Goal: Task Accomplishment & Management: Use online tool/utility

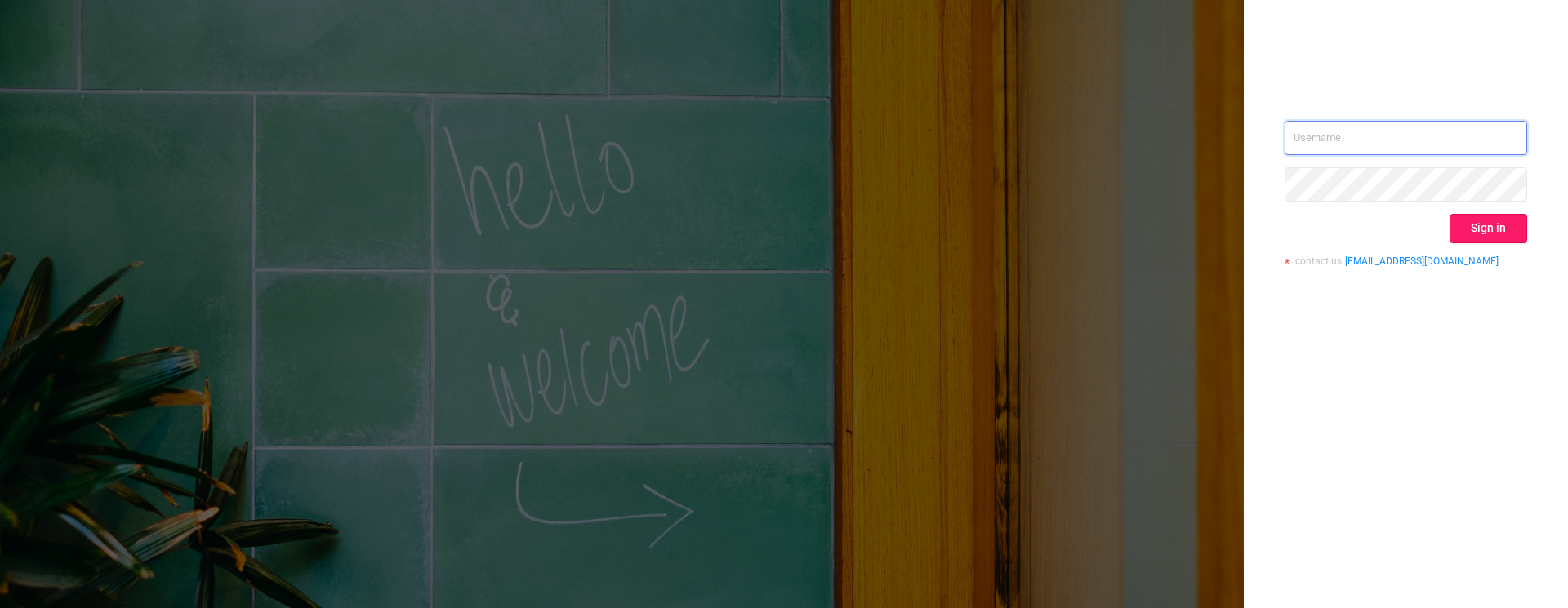
type input "mary@lunamedia.io"
click at [1514, 239] on button "Sign in" at bounding box center [1488, 229] width 77 height 29
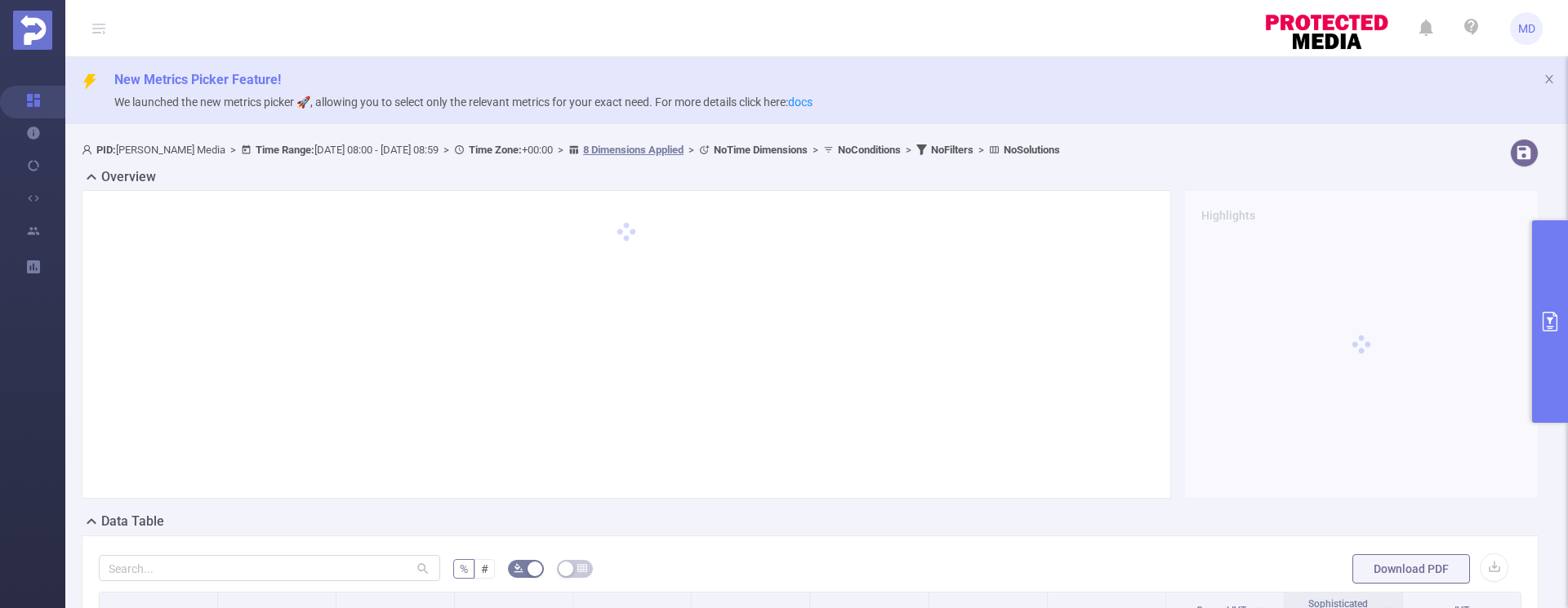
click at [1544, 317] on icon "primary" at bounding box center [1549, 322] width 20 height 20
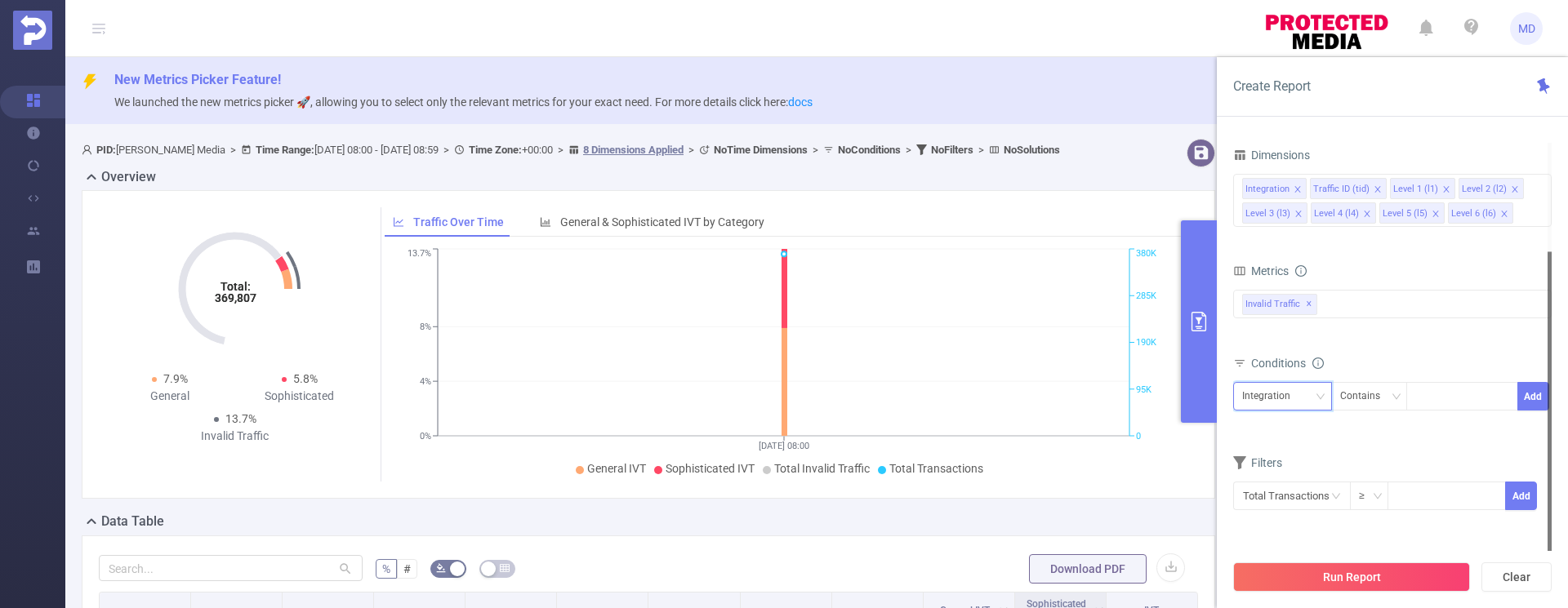
click at [1326, 397] on div "Integration" at bounding box center [1282, 396] width 99 height 28
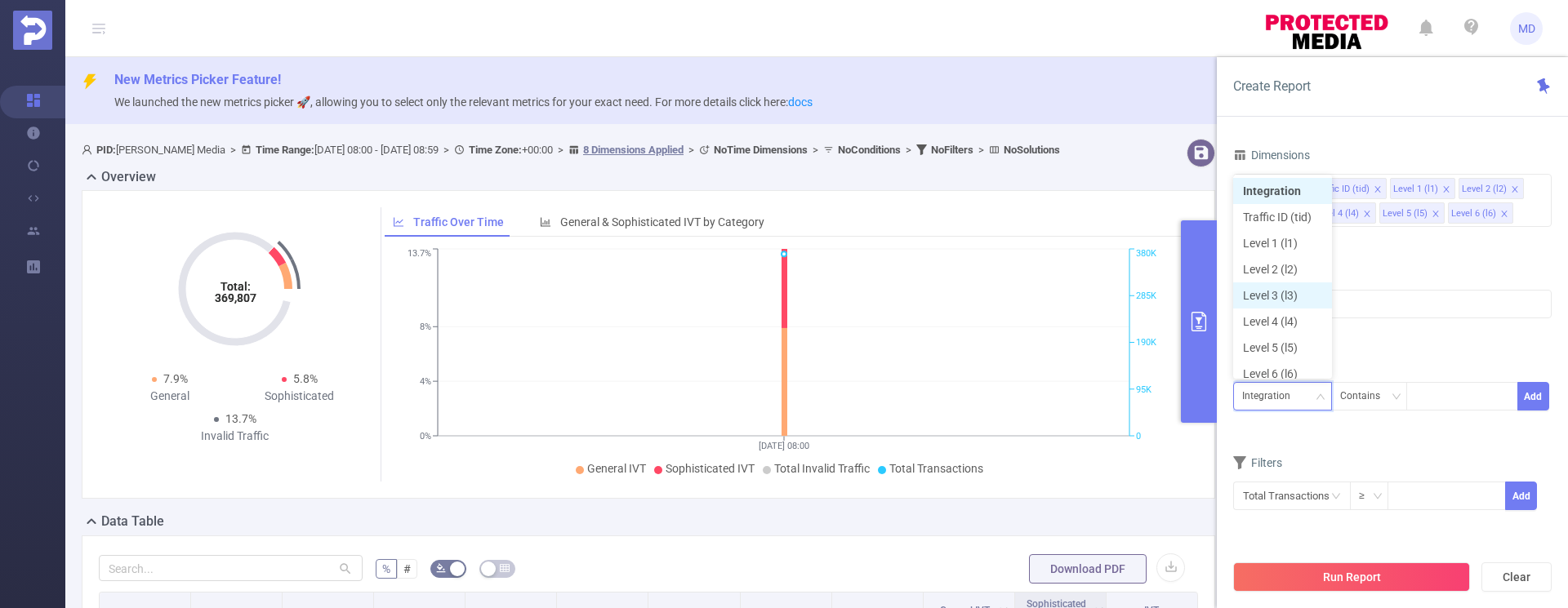
scroll to position [8, 0]
click at [1286, 243] on li "Level 1 (l1)" at bounding box center [1282, 235] width 99 height 26
click at [1442, 384] on div at bounding box center [1461, 397] width 94 height 27
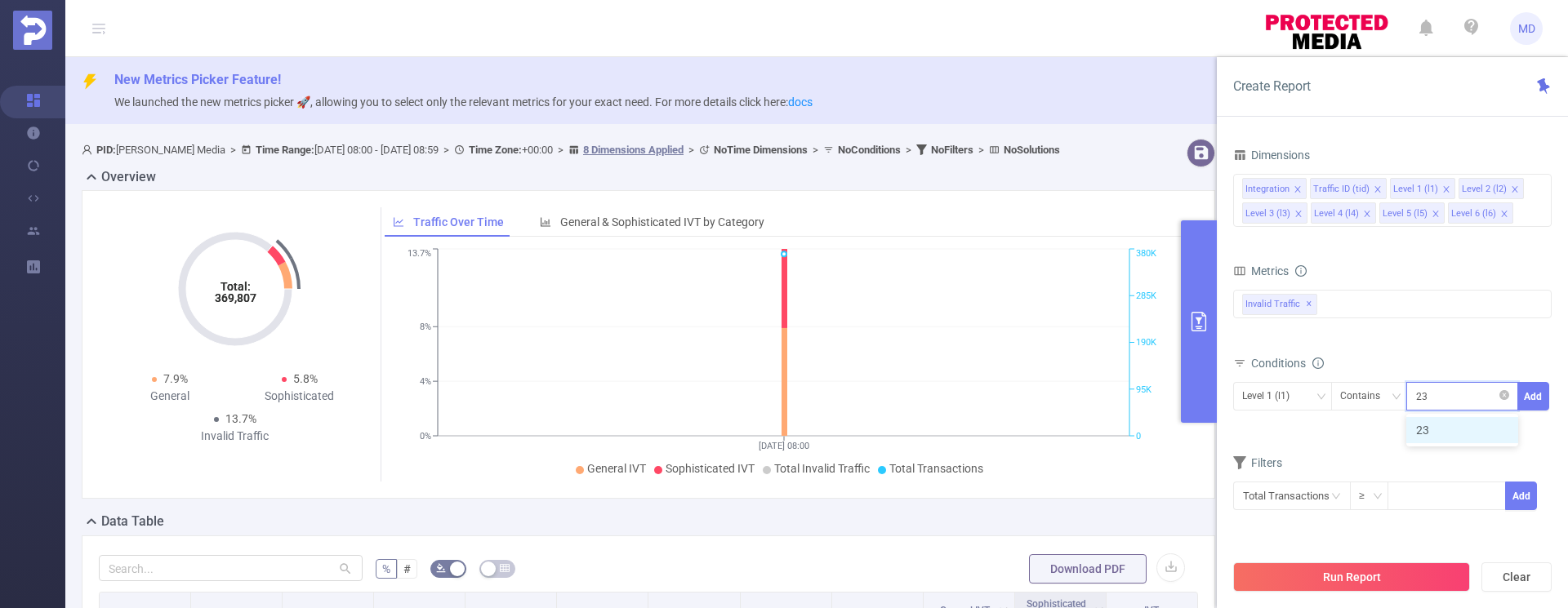
type input "2359"
click at [1528, 394] on button "Add" at bounding box center [1533, 396] width 32 height 28
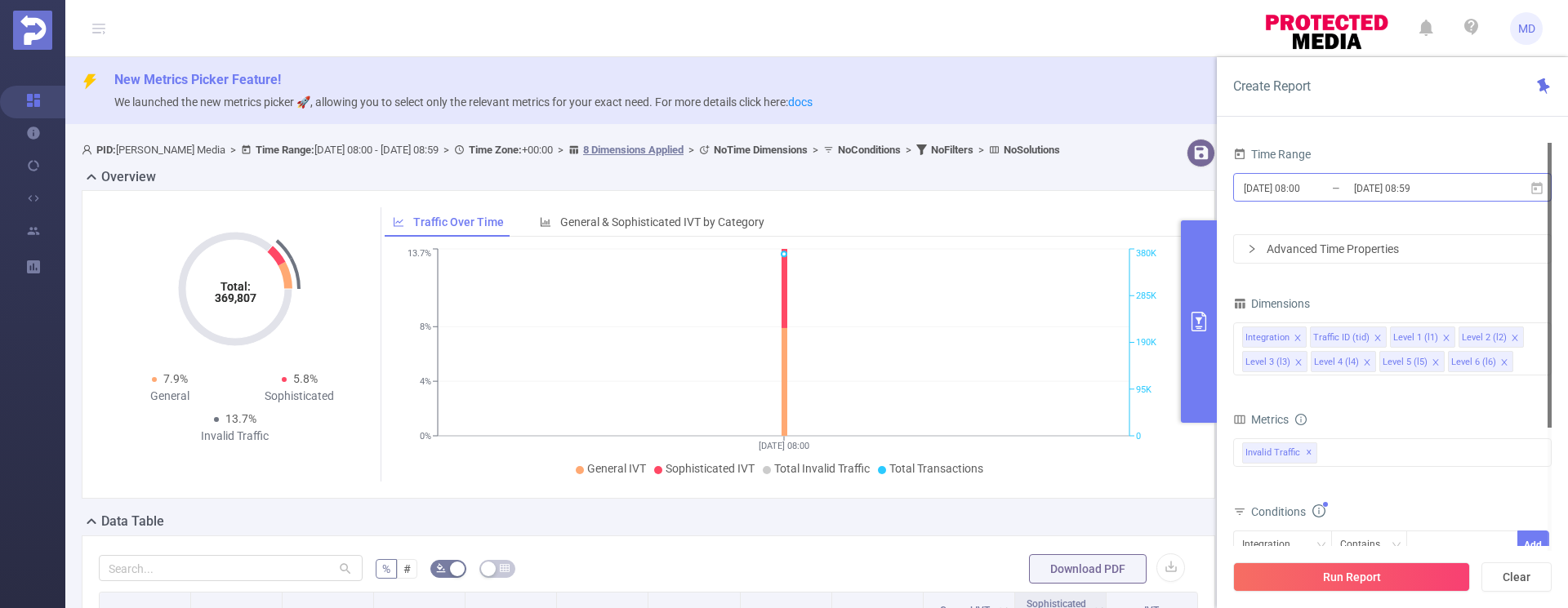
click at [1418, 194] on input "[DATE] 08:59" at bounding box center [1417, 188] width 132 height 22
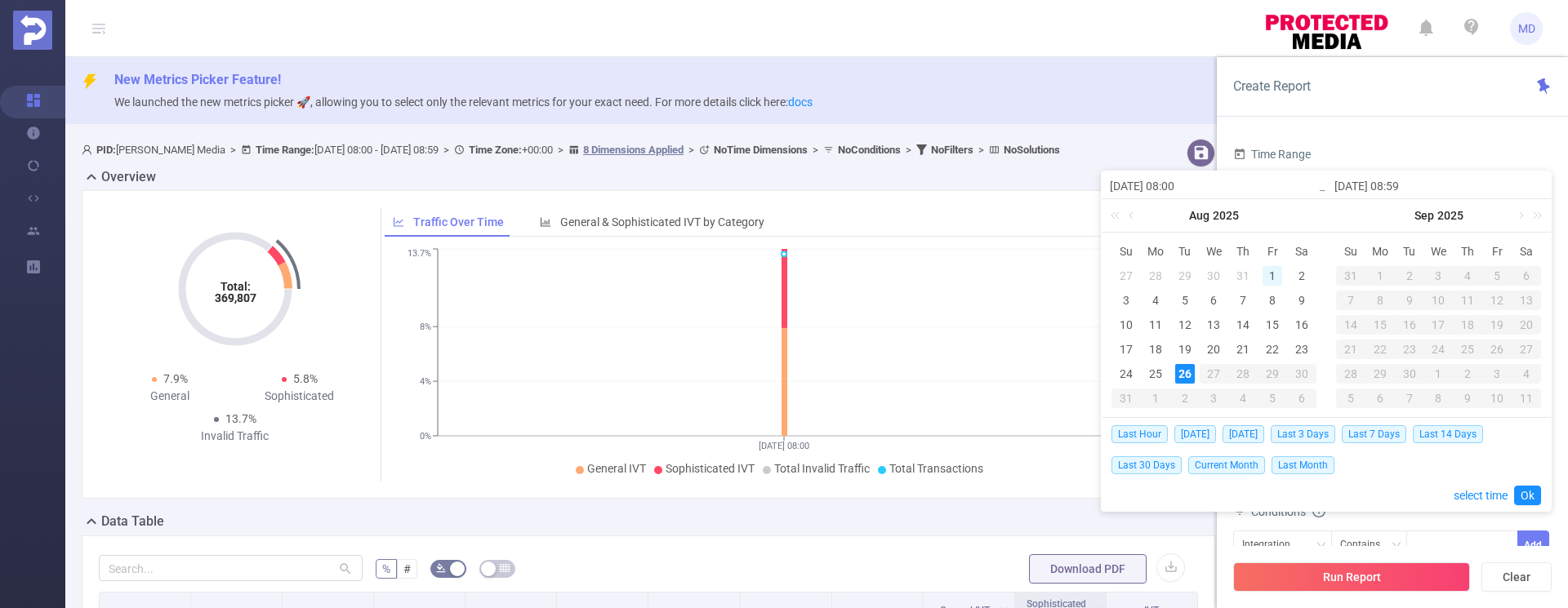
drag, startPoint x: 1272, startPoint y: 270, endPoint x: 1209, endPoint y: 327, distance: 85.0
click at [1272, 270] on div "1" at bounding box center [1272, 276] width 20 height 20
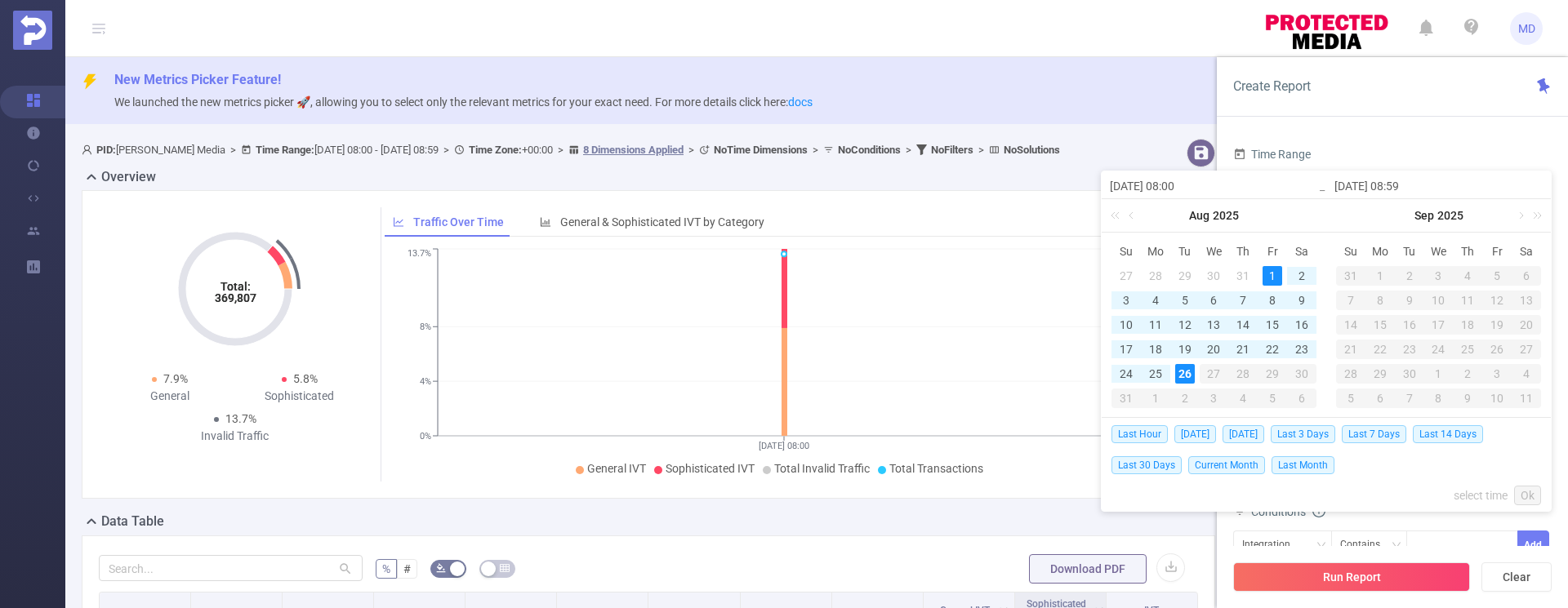
click at [1174, 379] on td "26" at bounding box center [1185, 373] width 29 height 24
type input "[DATE] 08:00"
click at [1530, 498] on link "Ok" at bounding box center [1528, 496] width 27 height 20
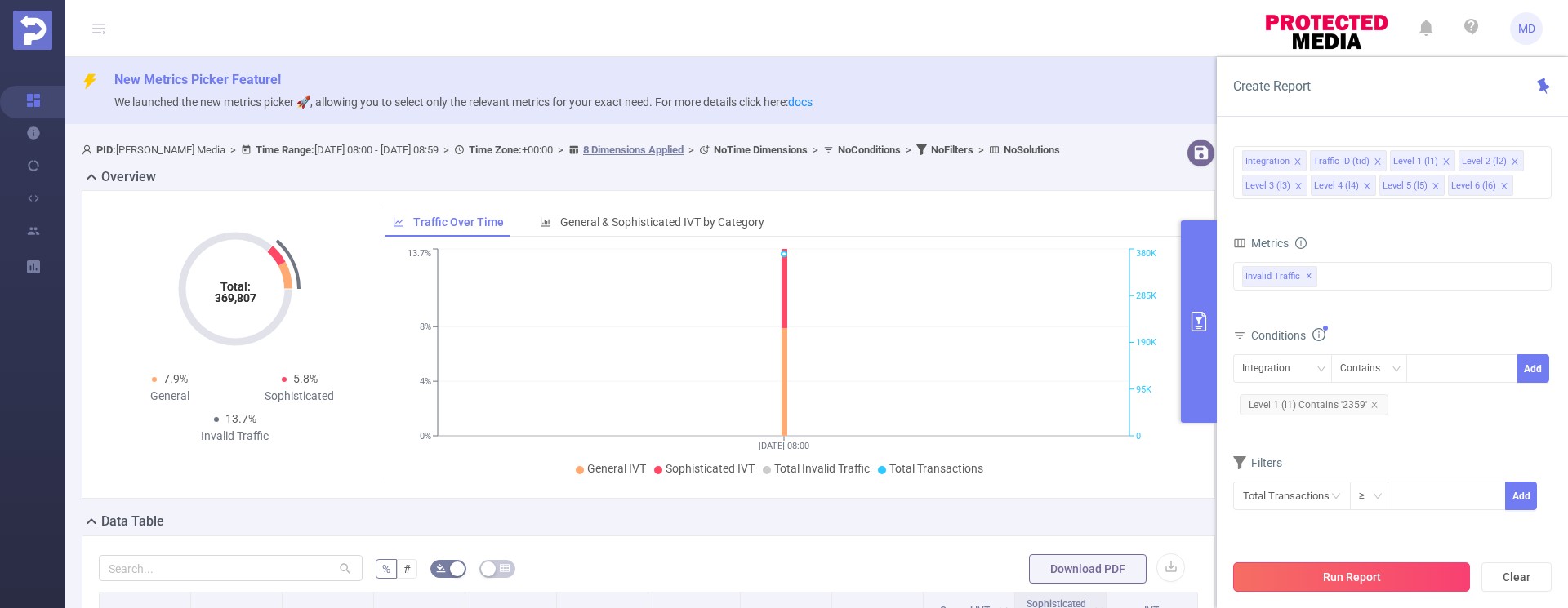
click at [1333, 569] on button "Run Report" at bounding box center [1351, 577] width 237 height 29
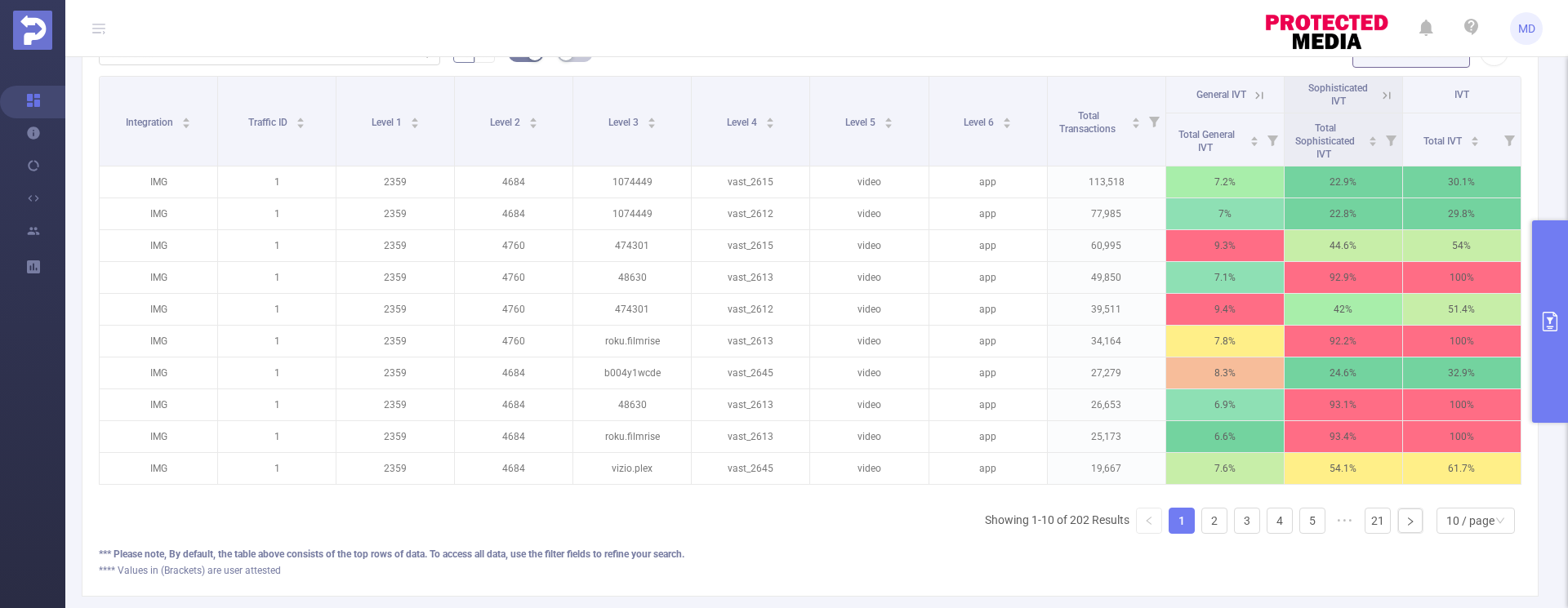
scroll to position [0, 3]
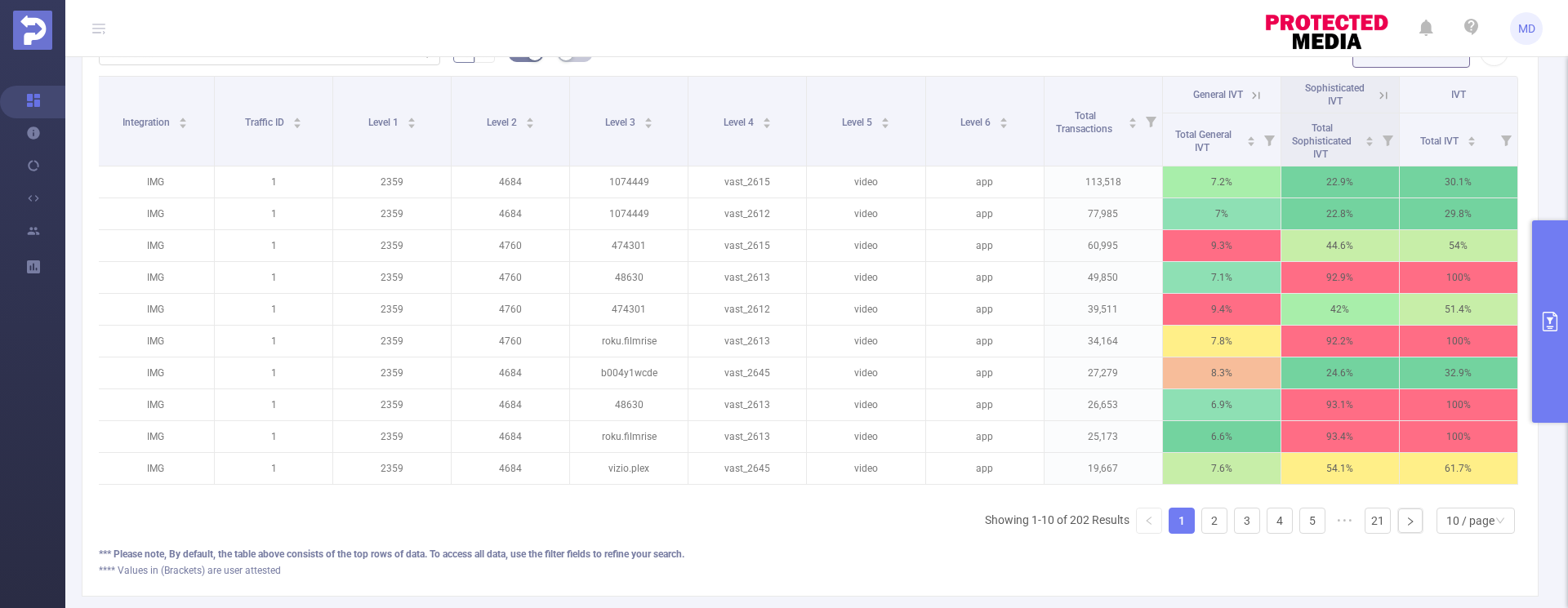
click at [1553, 320] on icon "primary" at bounding box center [1549, 322] width 20 height 20
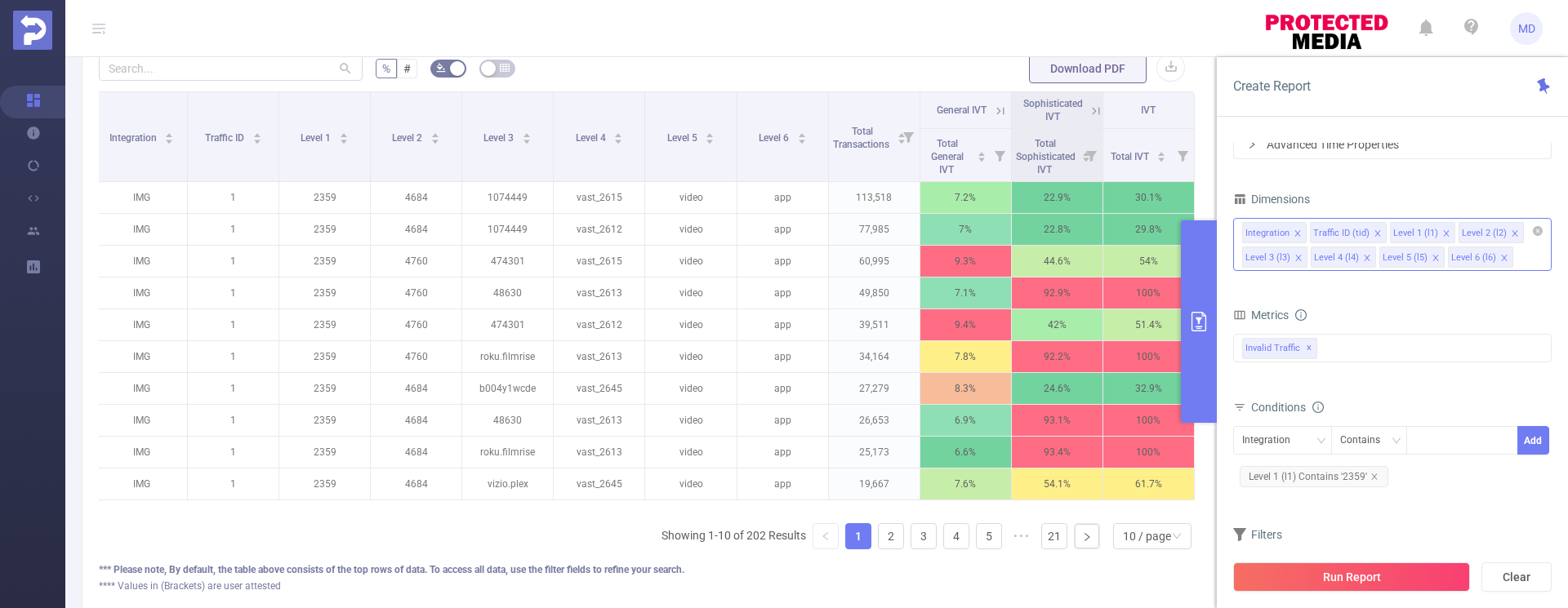
click at [1511, 235] on icon "icon: close" at bounding box center [1514, 234] width 6 height 6
click at [1510, 232] on icon "icon: close" at bounding box center [1514, 234] width 8 height 8
click at [1301, 260] on li "Level 6 (l6)" at bounding box center [1274, 257] width 65 height 22
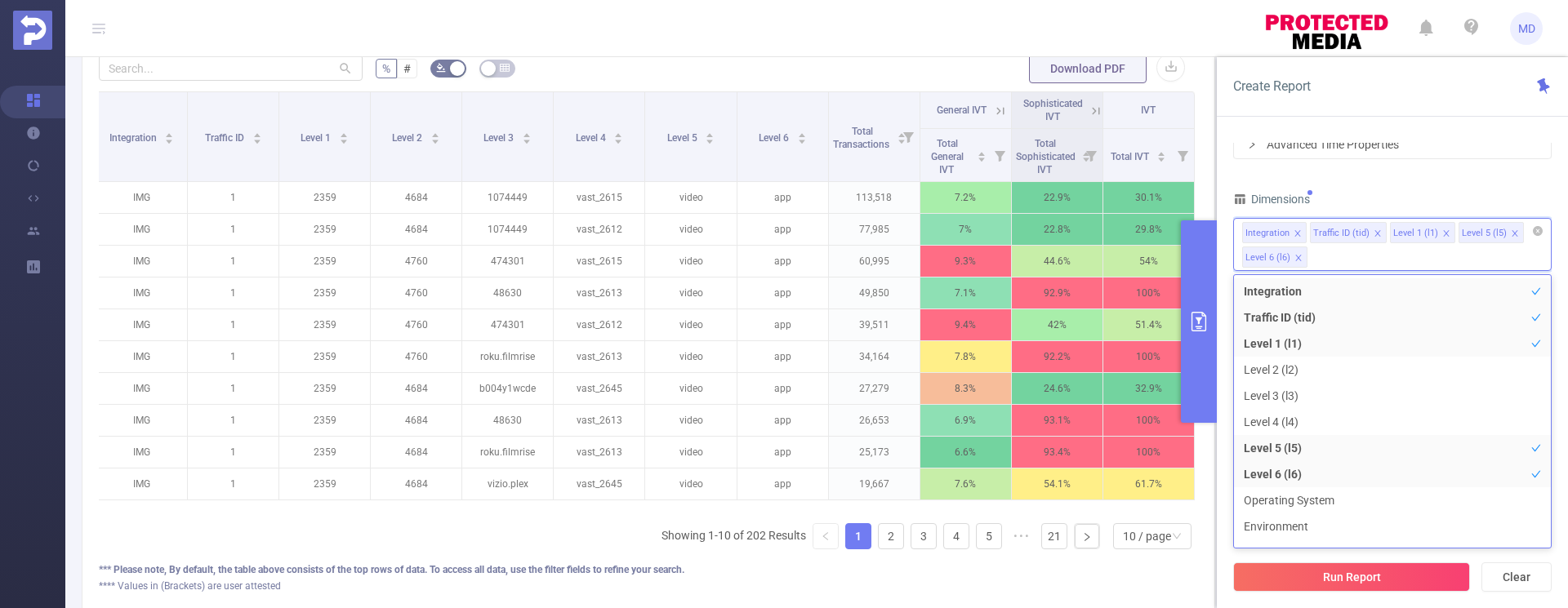
click at [1511, 231] on icon "icon: close" at bounding box center [1514, 234] width 6 height 6
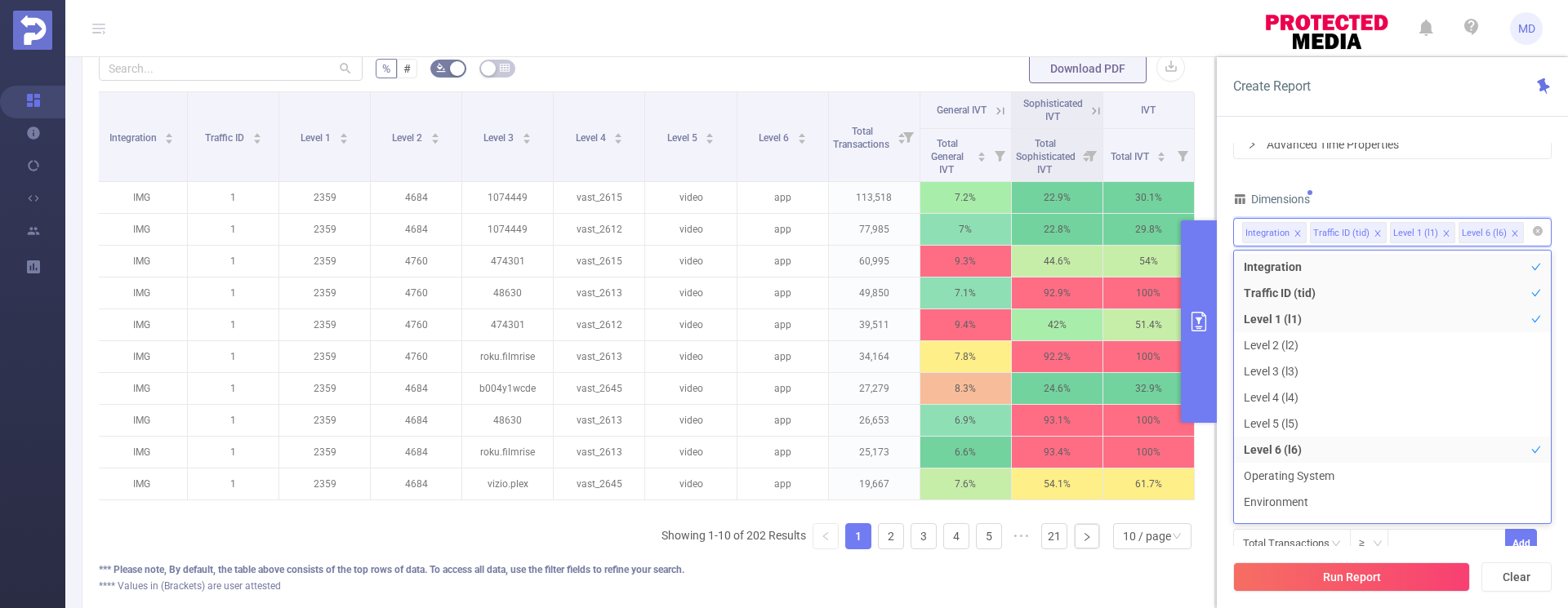
click at [1511, 232] on icon "icon: close" at bounding box center [1514, 234] width 6 height 6
click at [1276, 399] on li "Level 4 (l4)" at bounding box center [1392, 397] width 317 height 26
click at [1500, 206] on div "Dimensions" at bounding box center [1392, 201] width 319 height 27
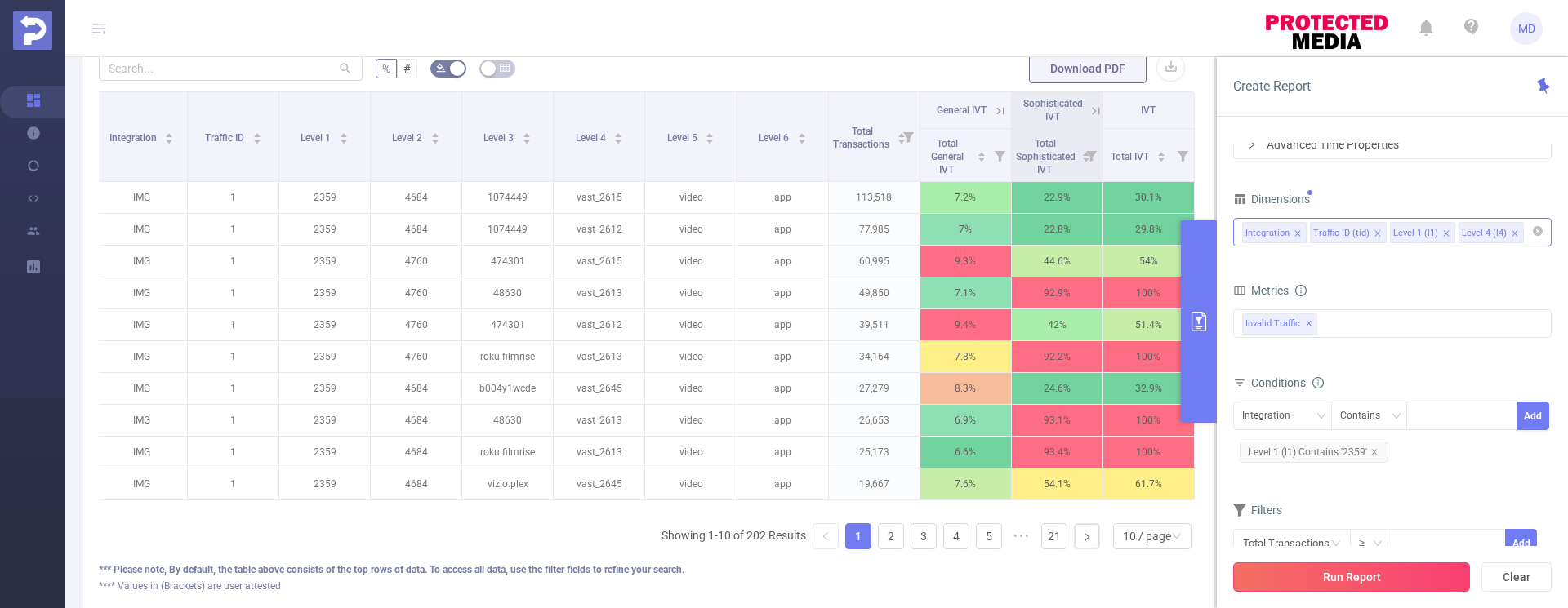
click at [1349, 573] on button "Run Report" at bounding box center [1351, 577] width 237 height 29
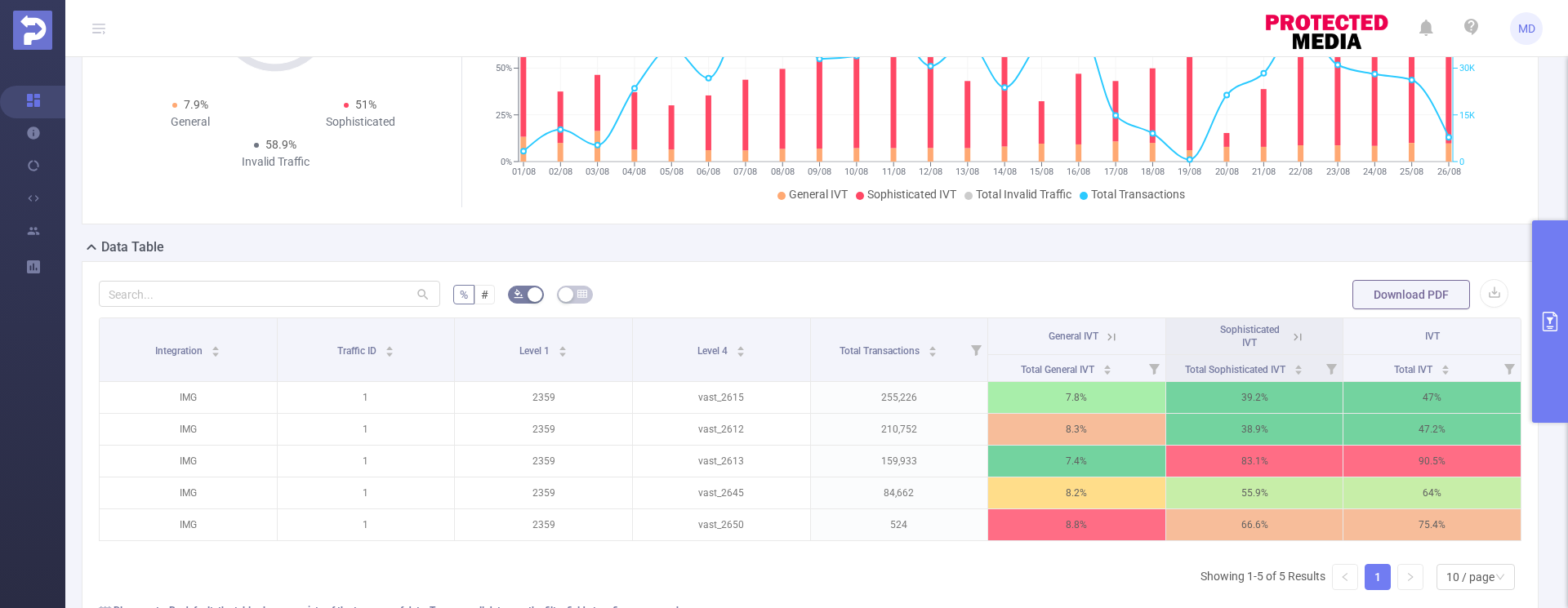
click at [1548, 312] on icon "primary" at bounding box center [1549, 322] width 15 height 20
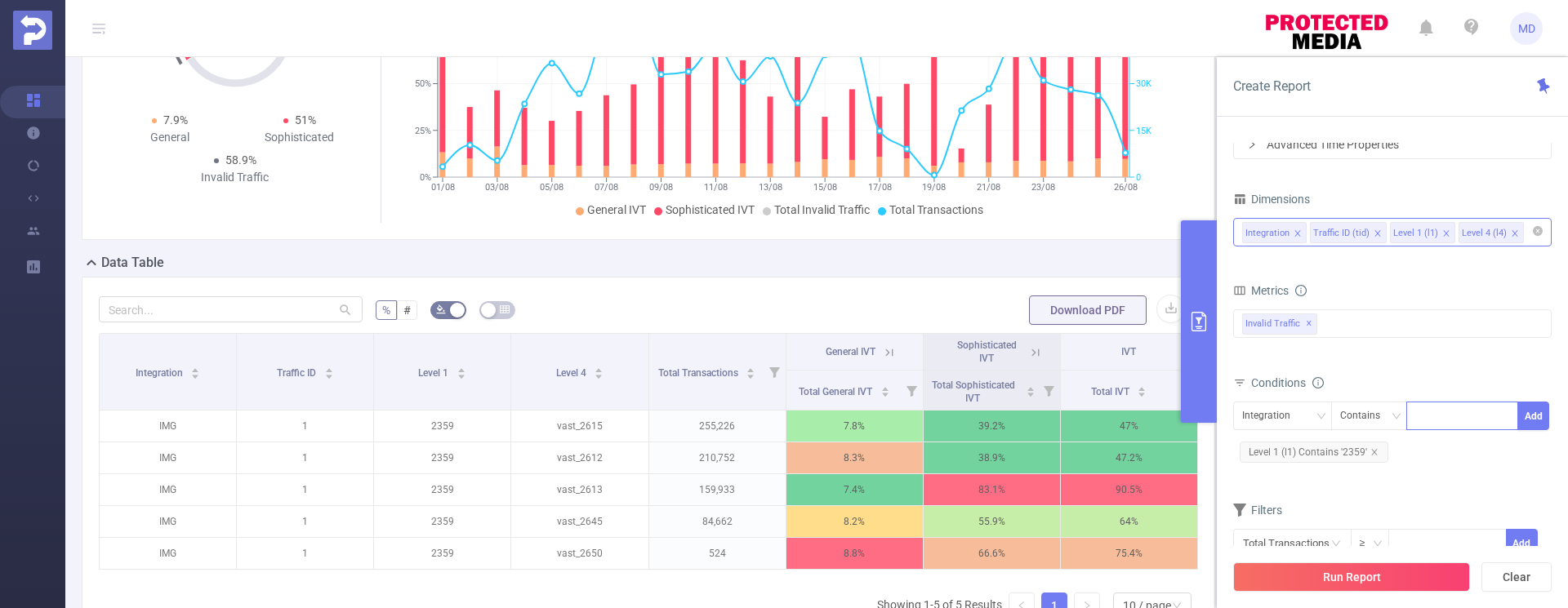
click at [1443, 419] on div at bounding box center [1461, 416] width 94 height 27
type input "1747"
click at [1455, 413] on icon "icon: close" at bounding box center [1456, 416] width 6 height 6
click at [1443, 356] on div "bp_total bp_adult bp_arms bp_crime bp_death_injury_military bp_piracy bp_hate_a…" at bounding box center [1392, 333] width 319 height 48
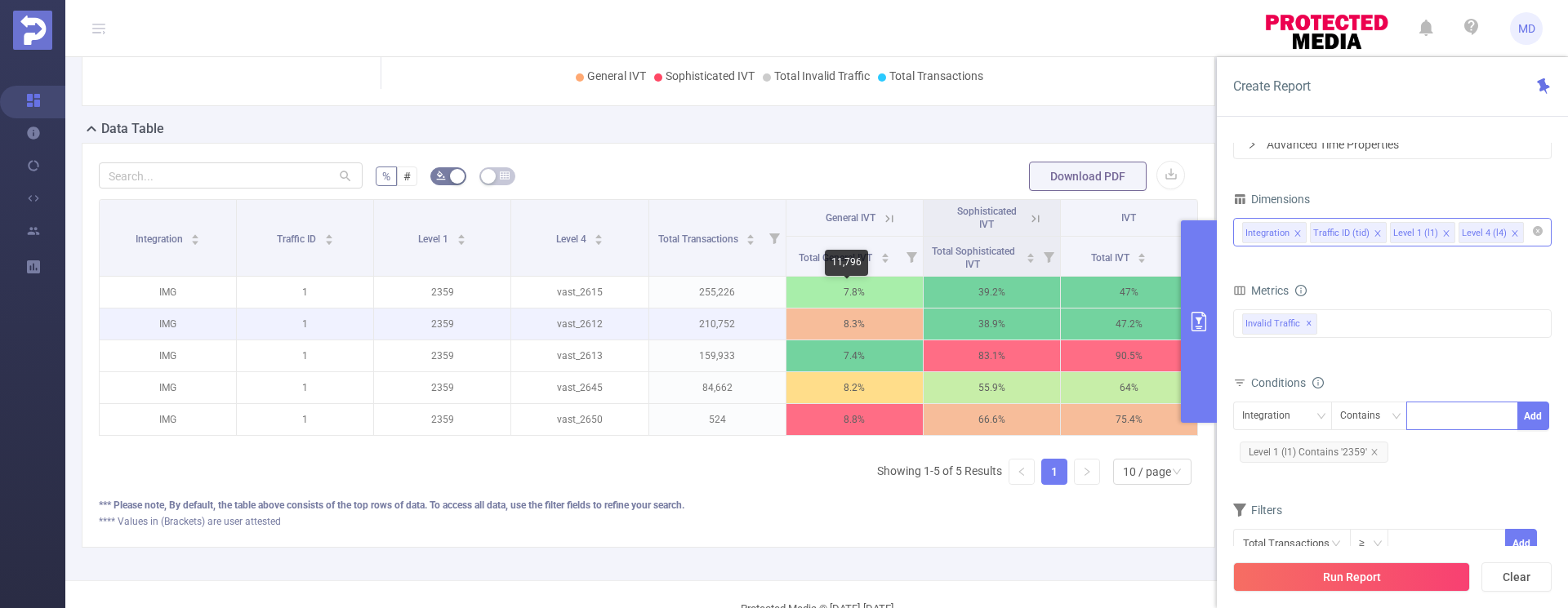
scroll to position [374, 0]
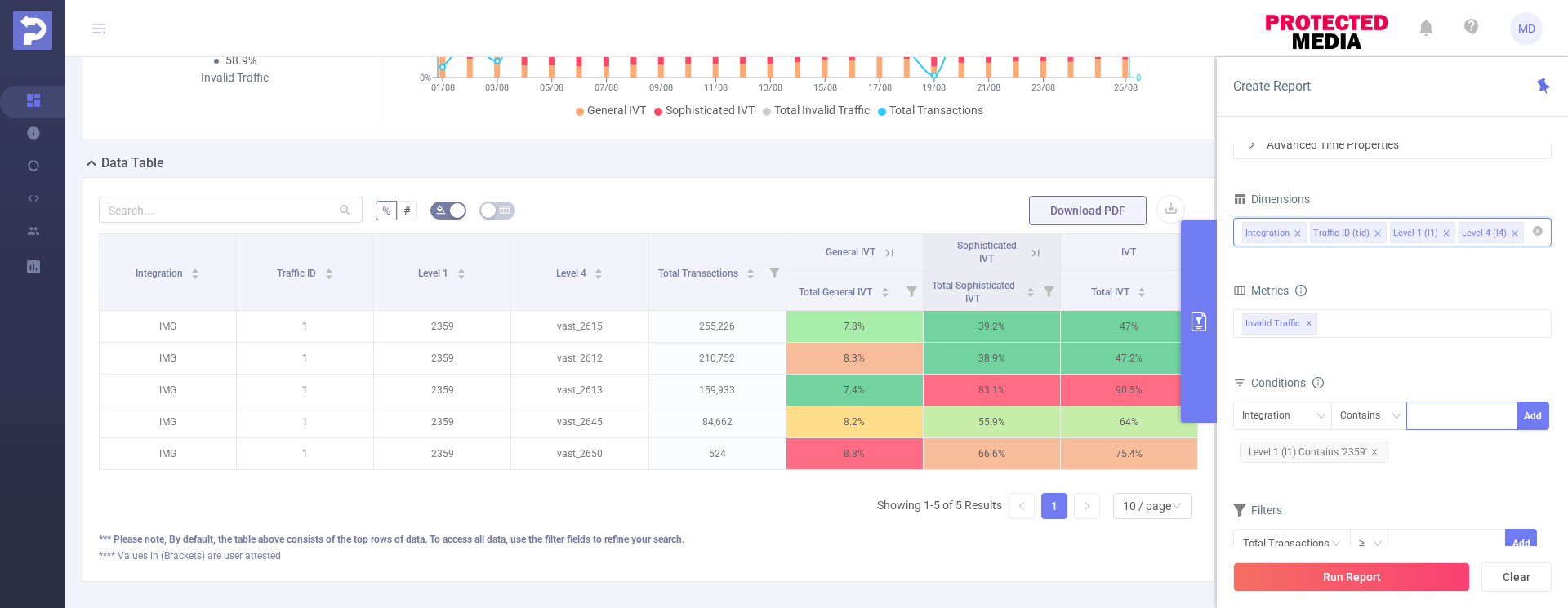
click at [1527, 240] on input at bounding box center [1531, 233] width 8 height 22
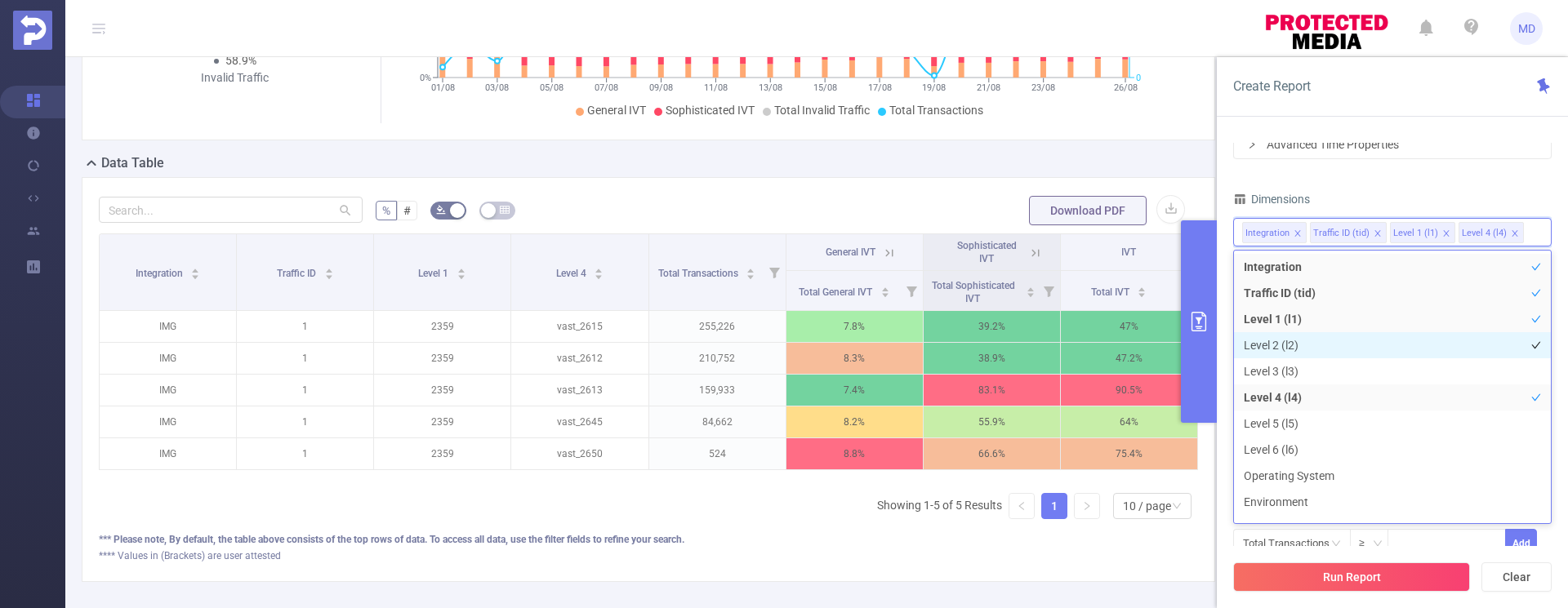
click at [1306, 341] on li "Level 2 (l2)" at bounding box center [1392, 345] width 317 height 26
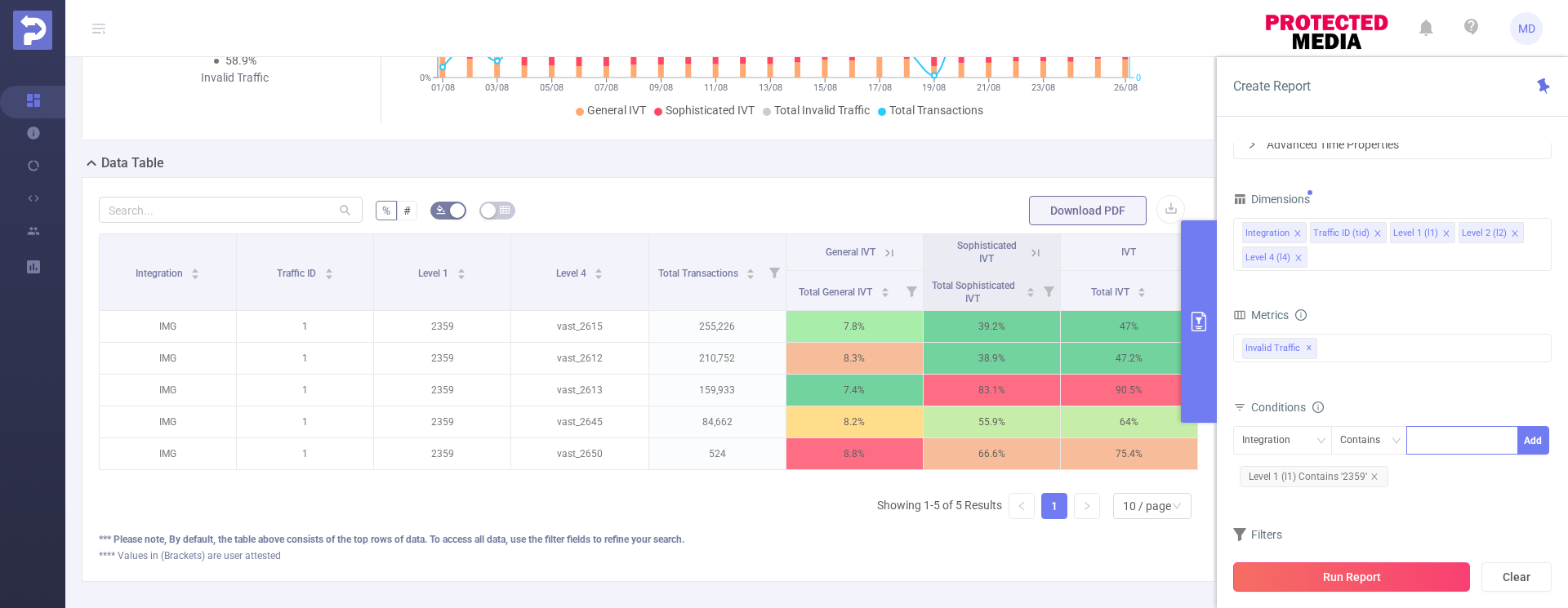
click at [1357, 575] on button "Run Report" at bounding box center [1351, 577] width 237 height 29
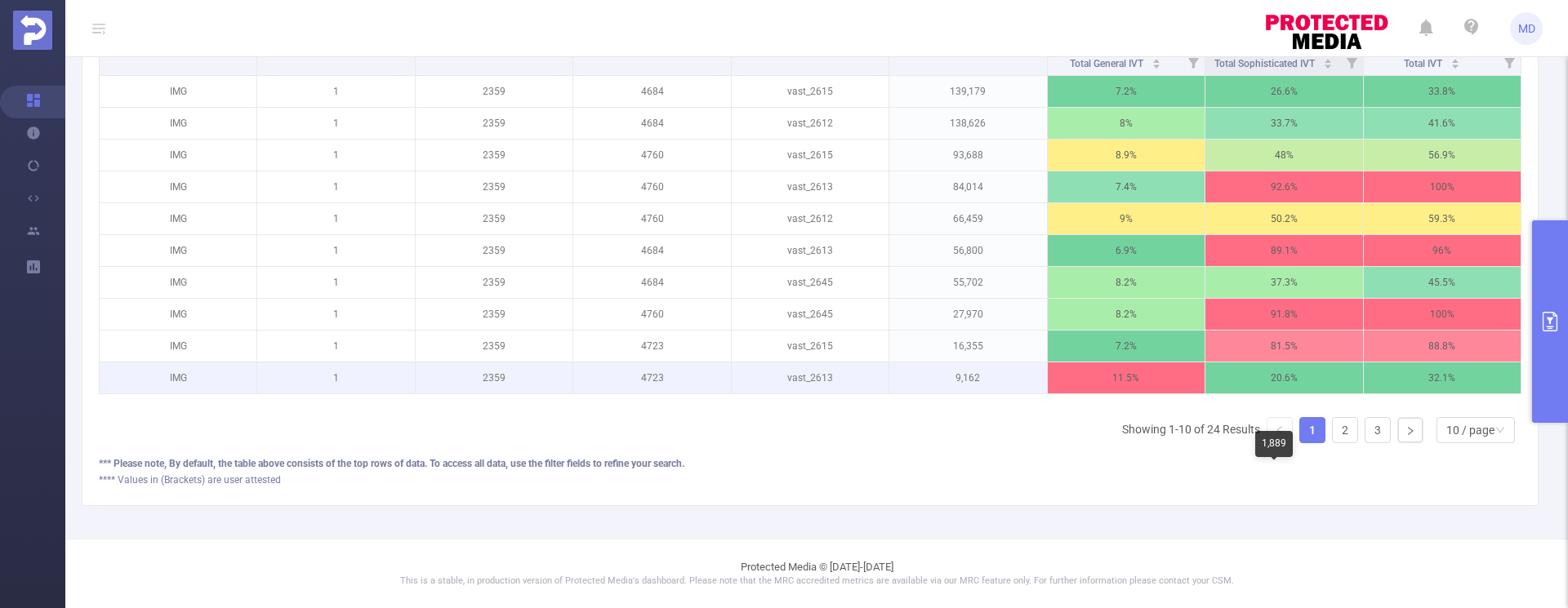
scroll to position [592, 0]
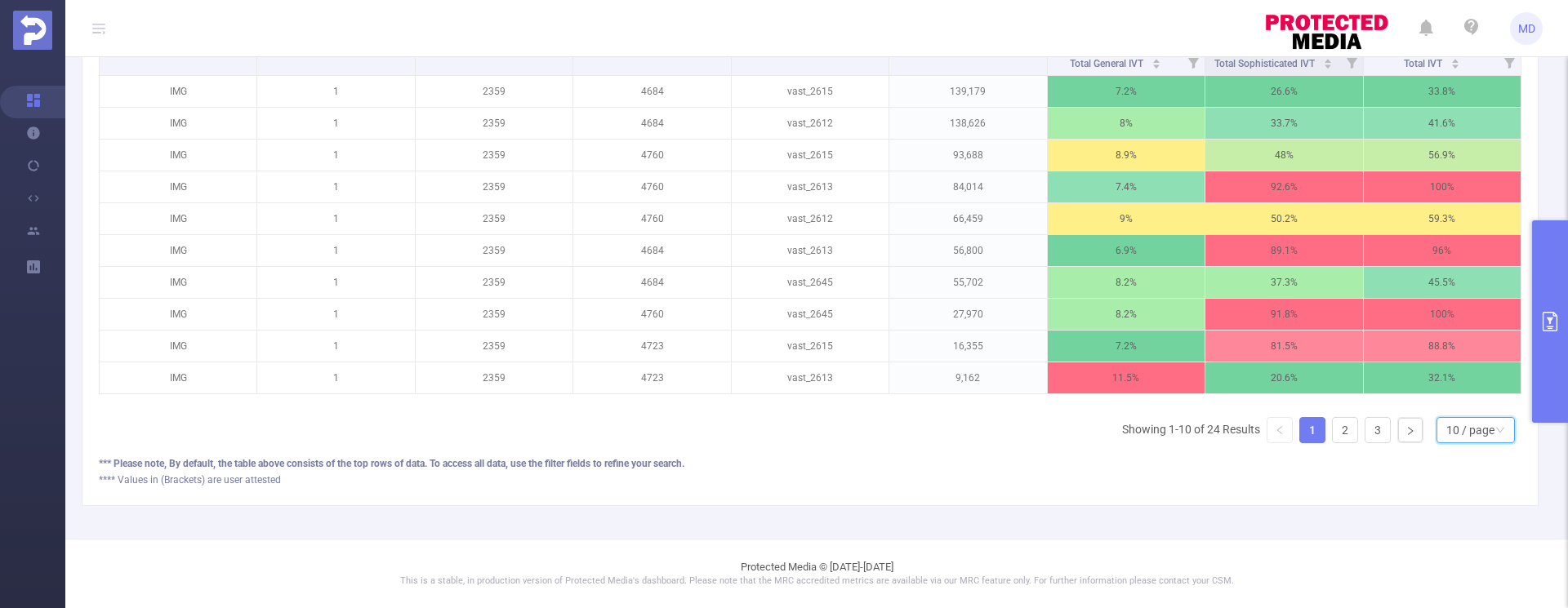
click at [1491, 439] on div "10 / page" at bounding box center [1475, 430] width 78 height 26
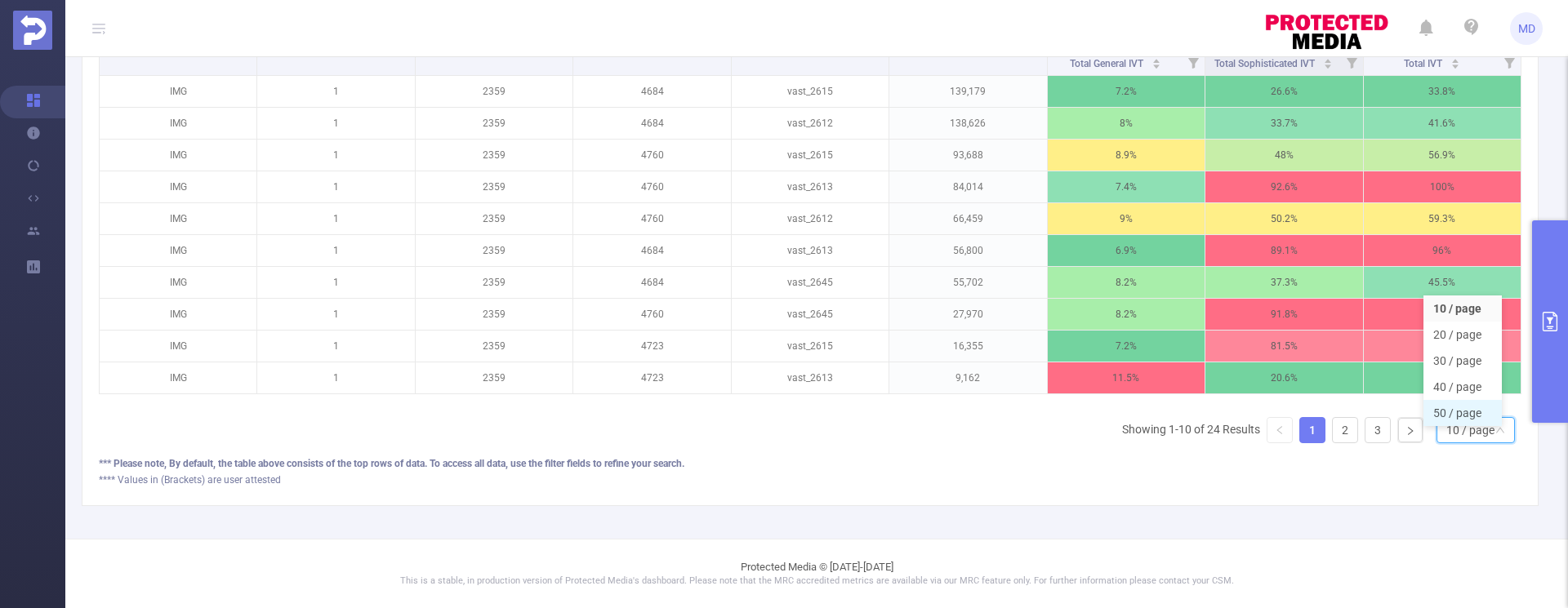
click at [1462, 400] on li "50 / page" at bounding box center [1462, 413] width 78 height 26
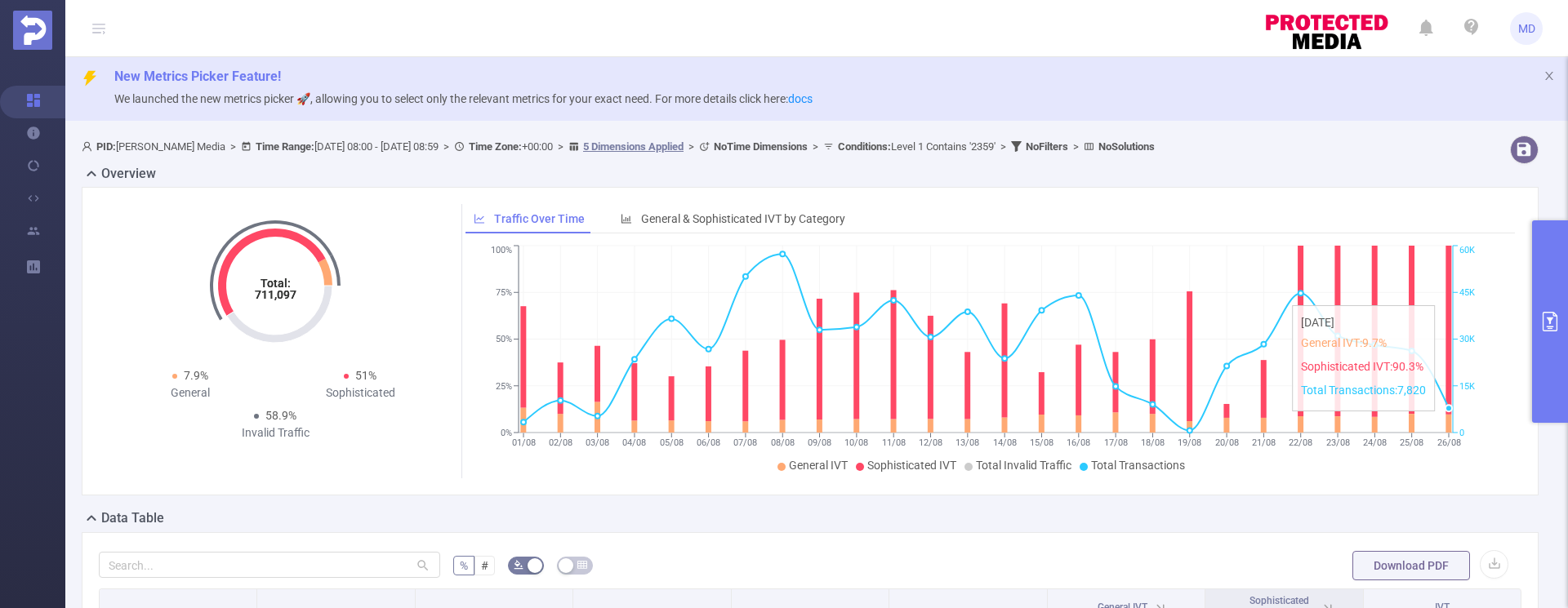
scroll to position [0, 0]
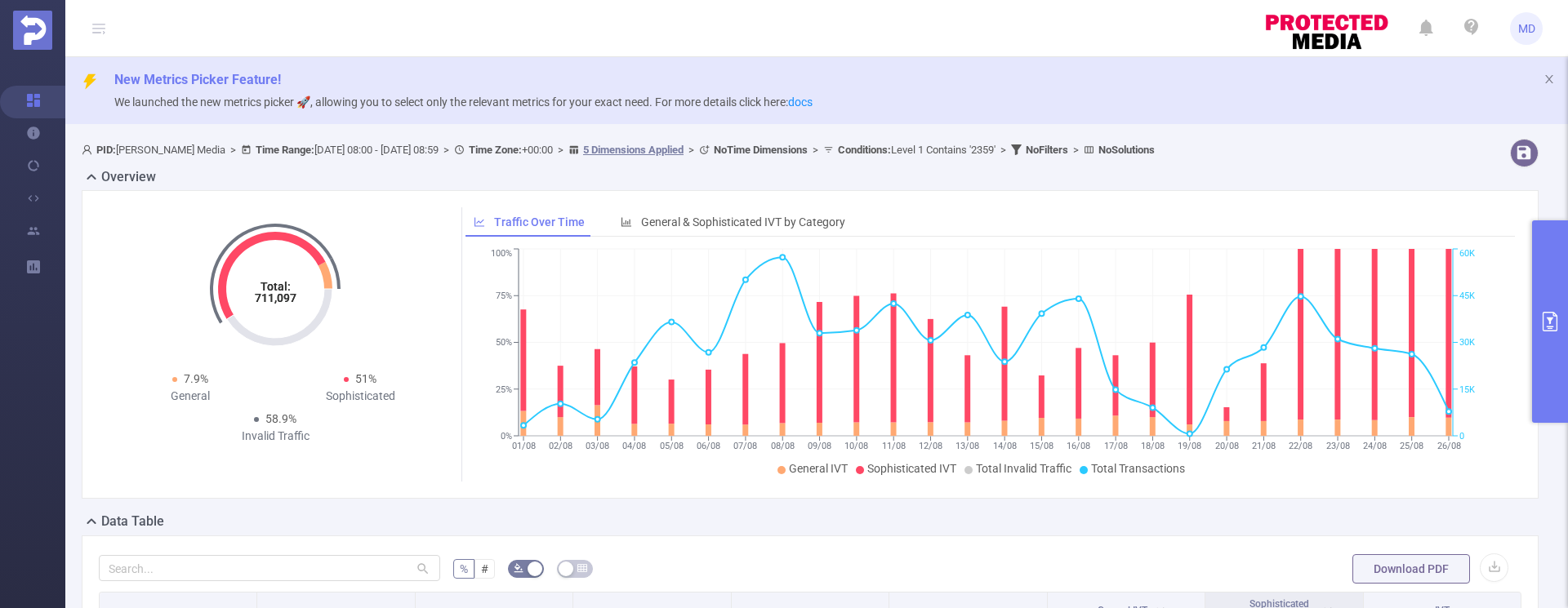
click at [1548, 318] on icon "primary" at bounding box center [1549, 322] width 15 height 20
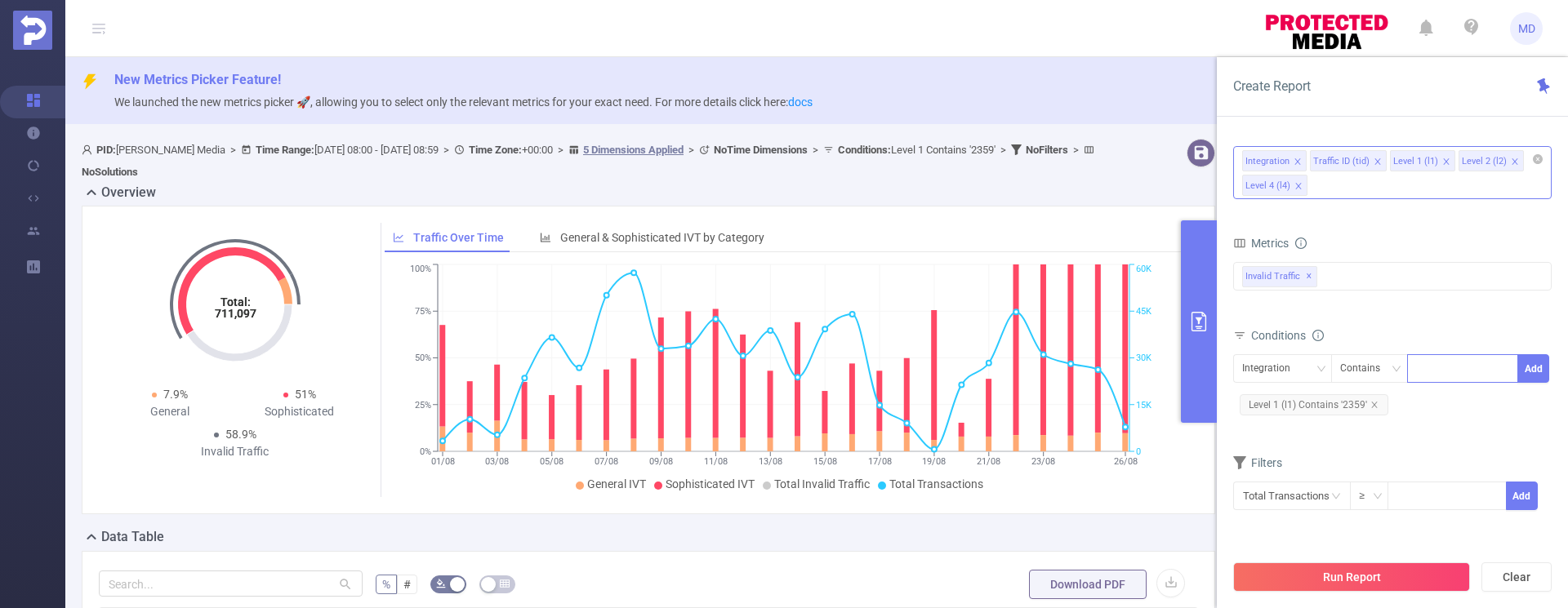
click at [1341, 195] on div "Integration Traffic ID (tid) Level 1 (l1) Level 2 (l2) Level 4 (l4)" at bounding box center [1392, 173] width 319 height 53
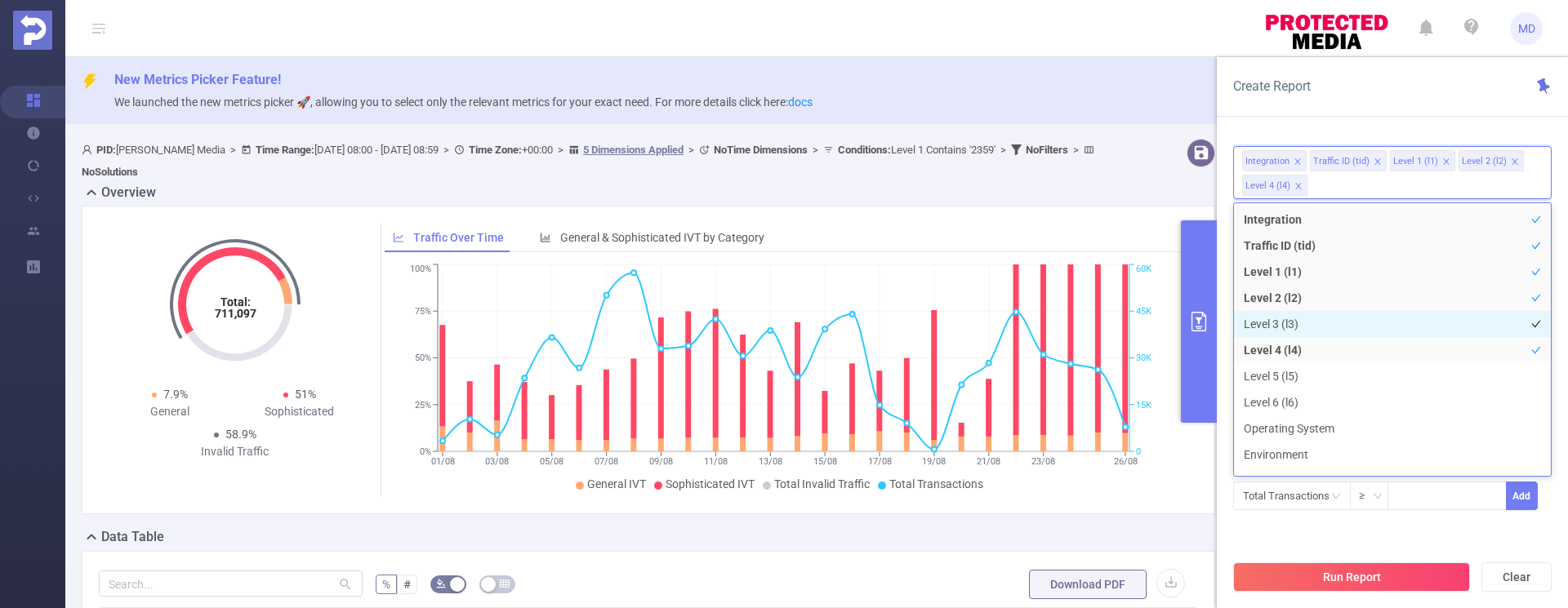
click at [1280, 320] on li "Level 3 (l3)" at bounding box center [1392, 324] width 317 height 26
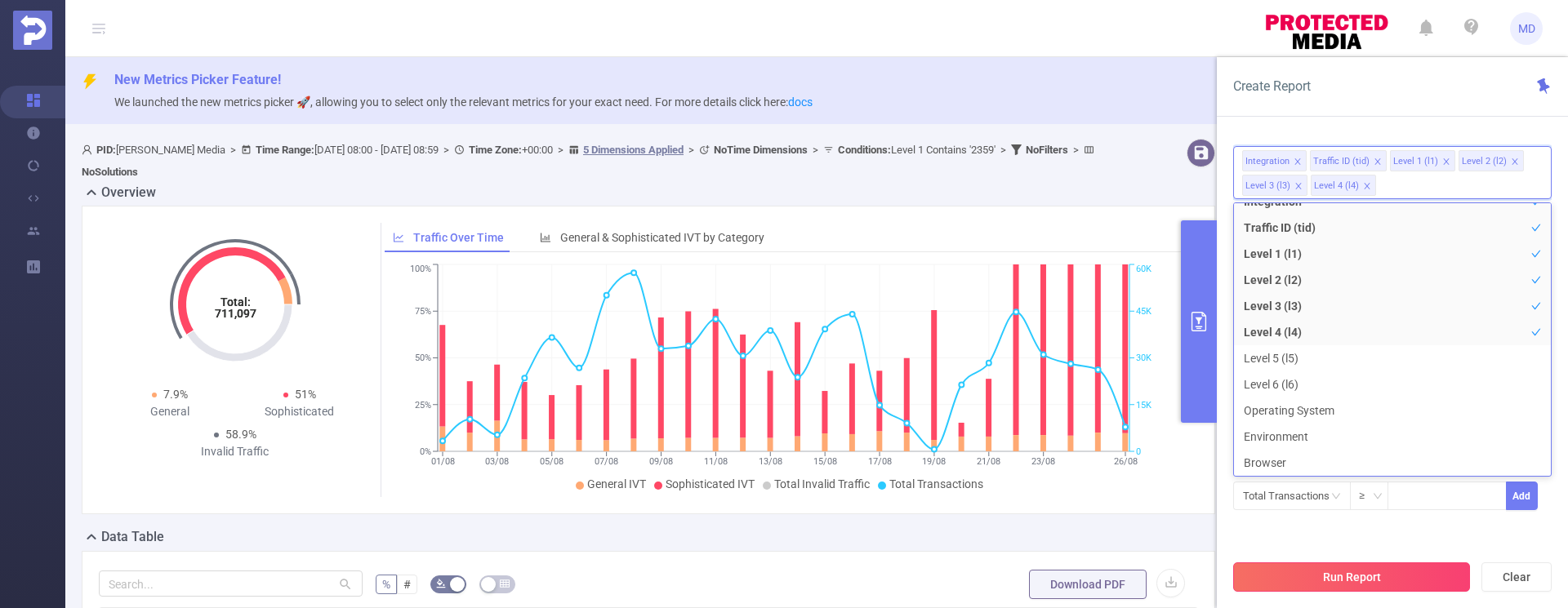
click at [1427, 574] on button "Run Report" at bounding box center [1351, 577] width 237 height 29
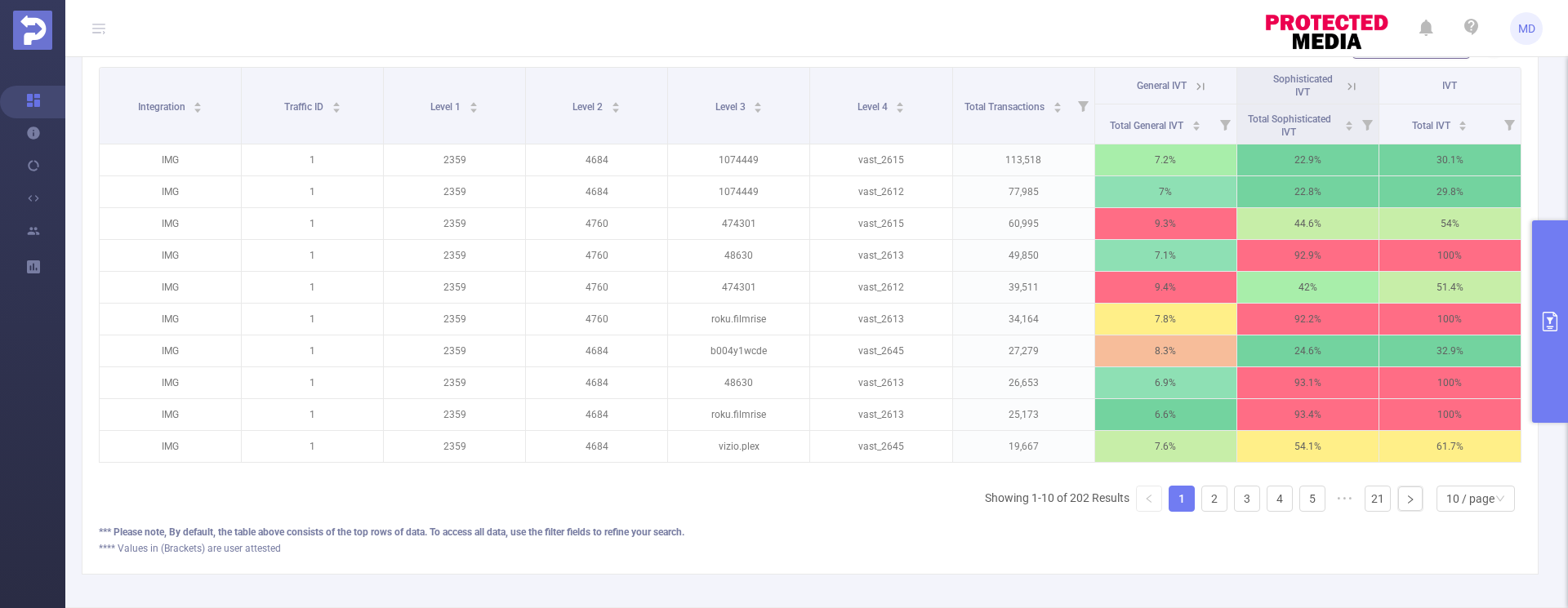
scroll to position [524, 0]
click at [1547, 319] on icon "primary" at bounding box center [1549, 322] width 15 height 20
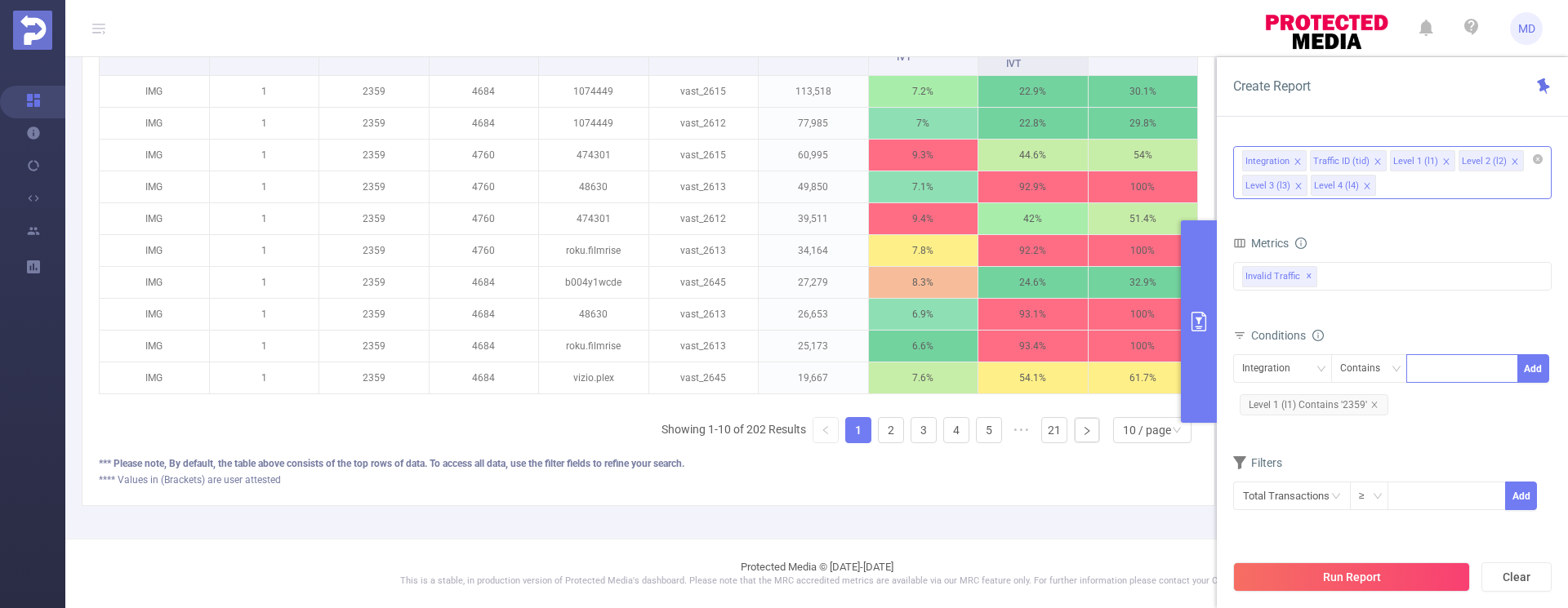
click at [1511, 161] on icon "icon: close" at bounding box center [1514, 161] width 6 height 6
click at [1391, 583] on button "Run Report" at bounding box center [1351, 577] width 237 height 29
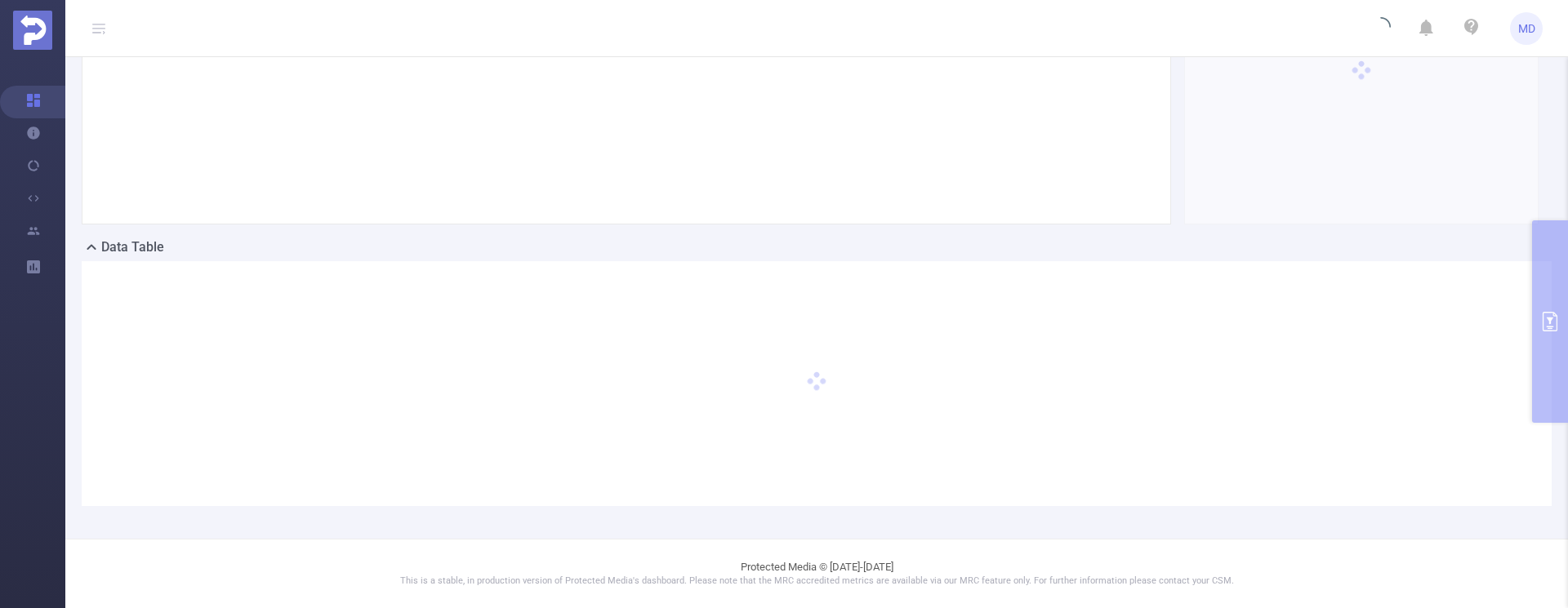
scroll to position [54, 0]
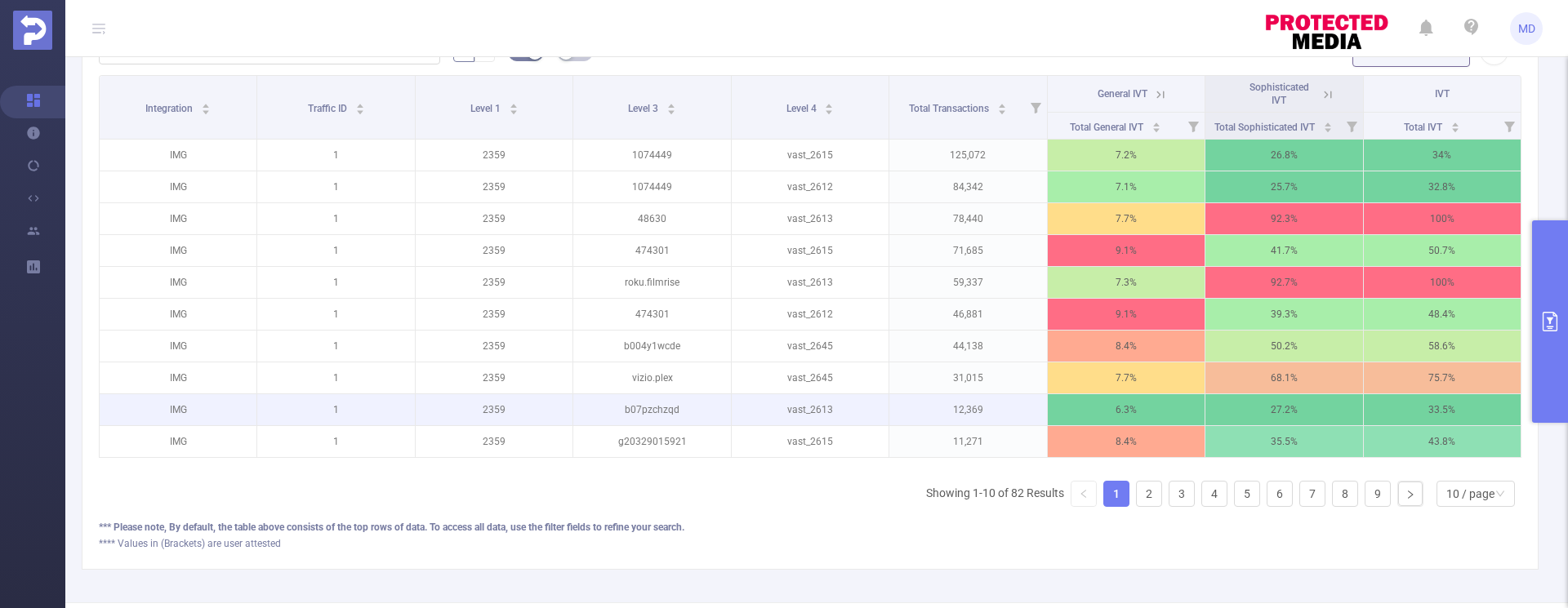
scroll to position [372, 0]
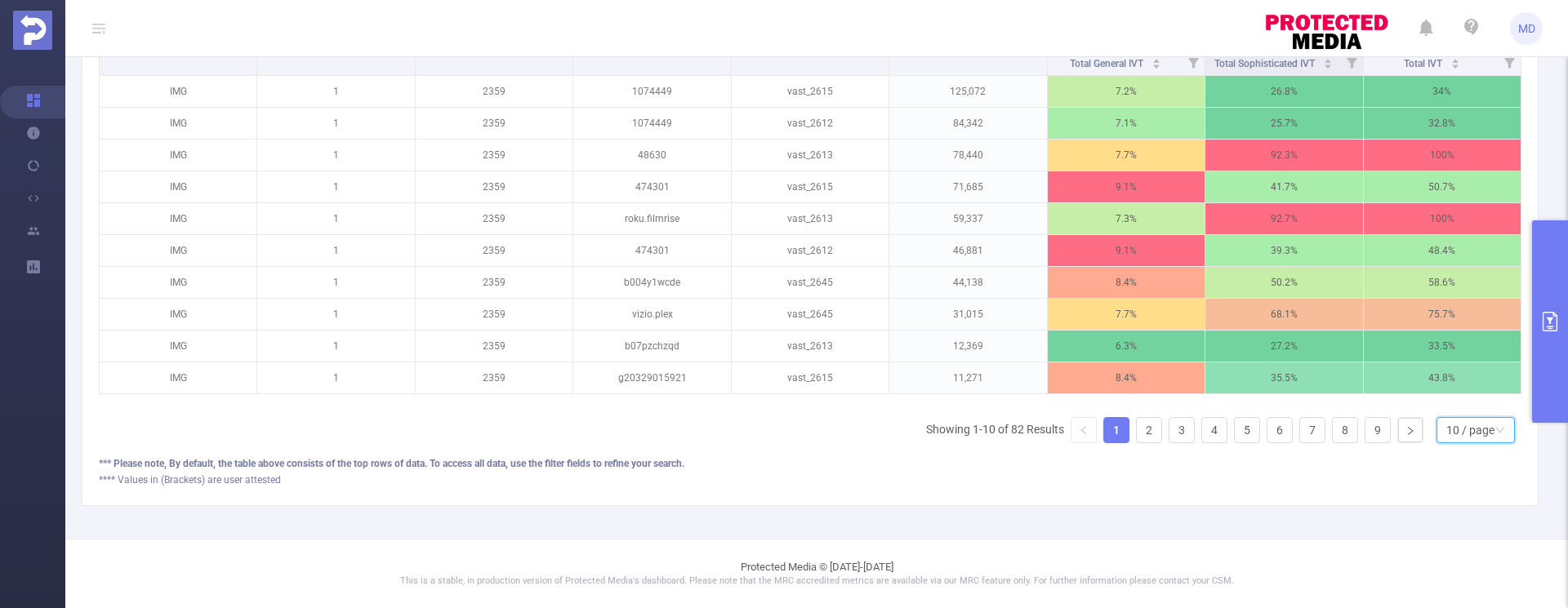
click at [1495, 434] on icon "icon: down" at bounding box center [1500, 430] width 10 height 10
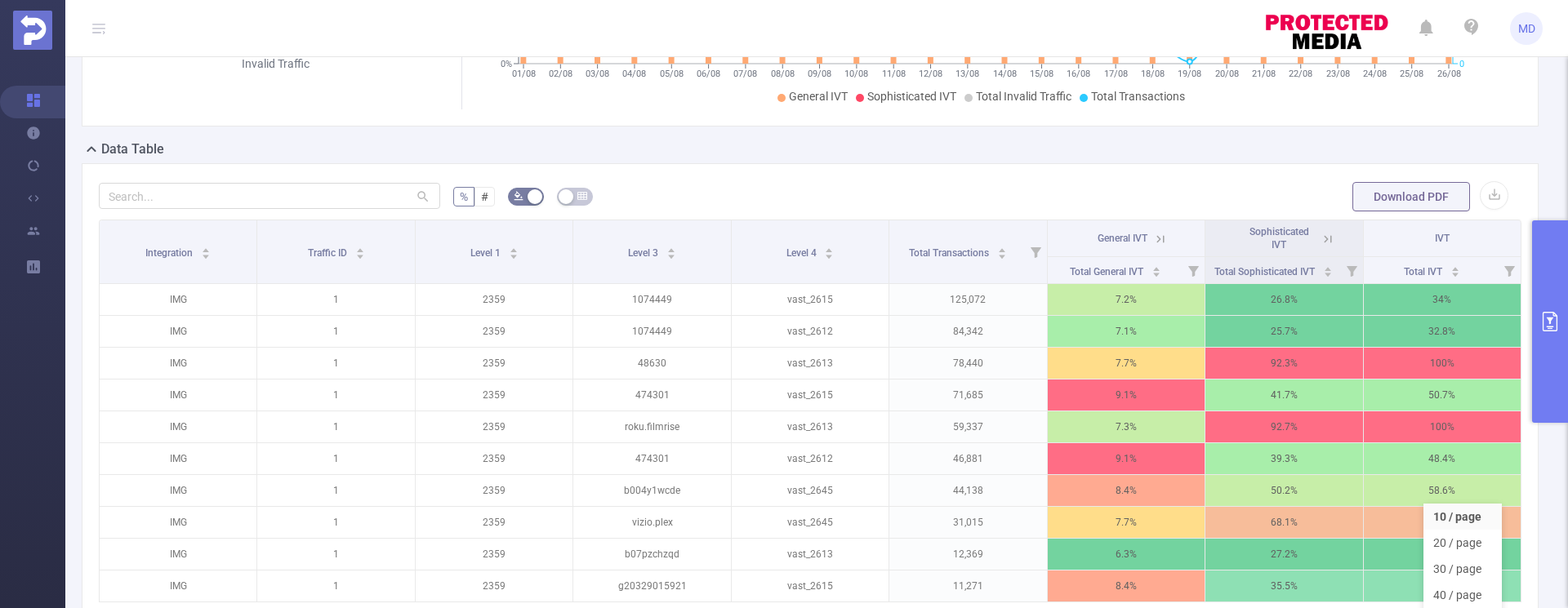
scroll to position [592, 0]
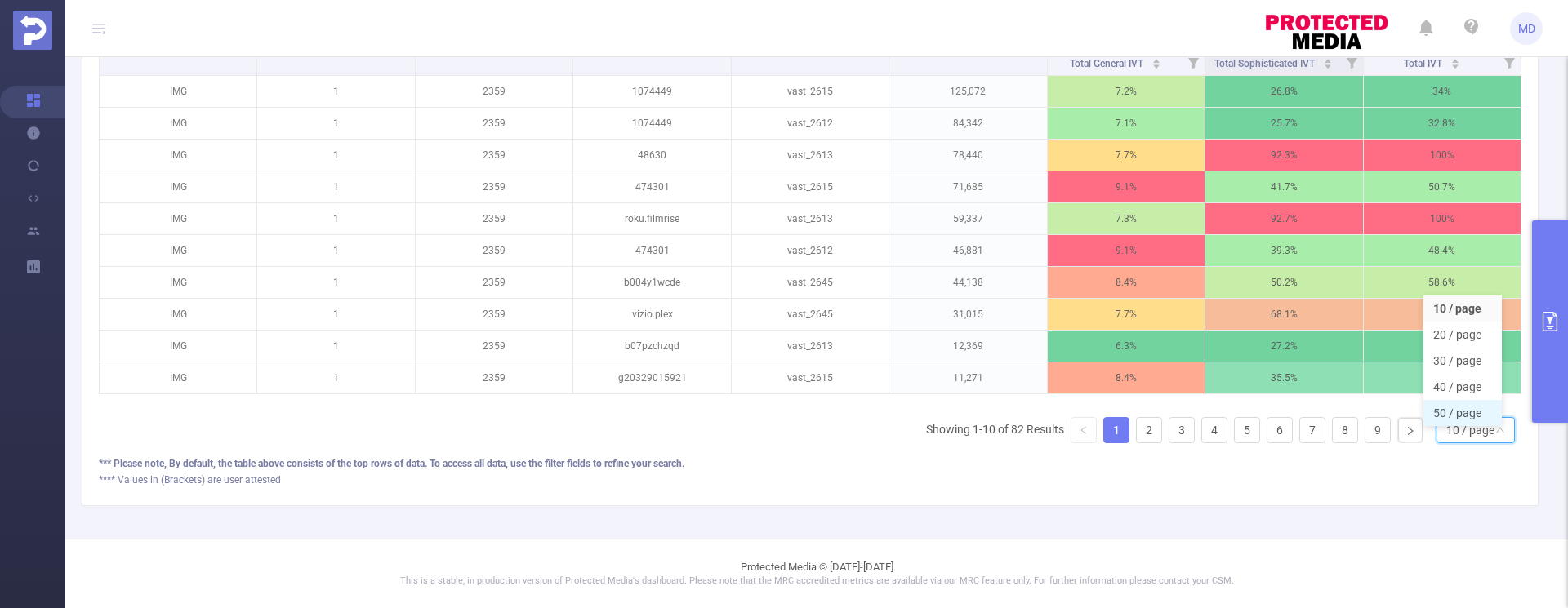
click at [1472, 404] on li "50 / page" at bounding box center [1462, 413] width 78 height 26
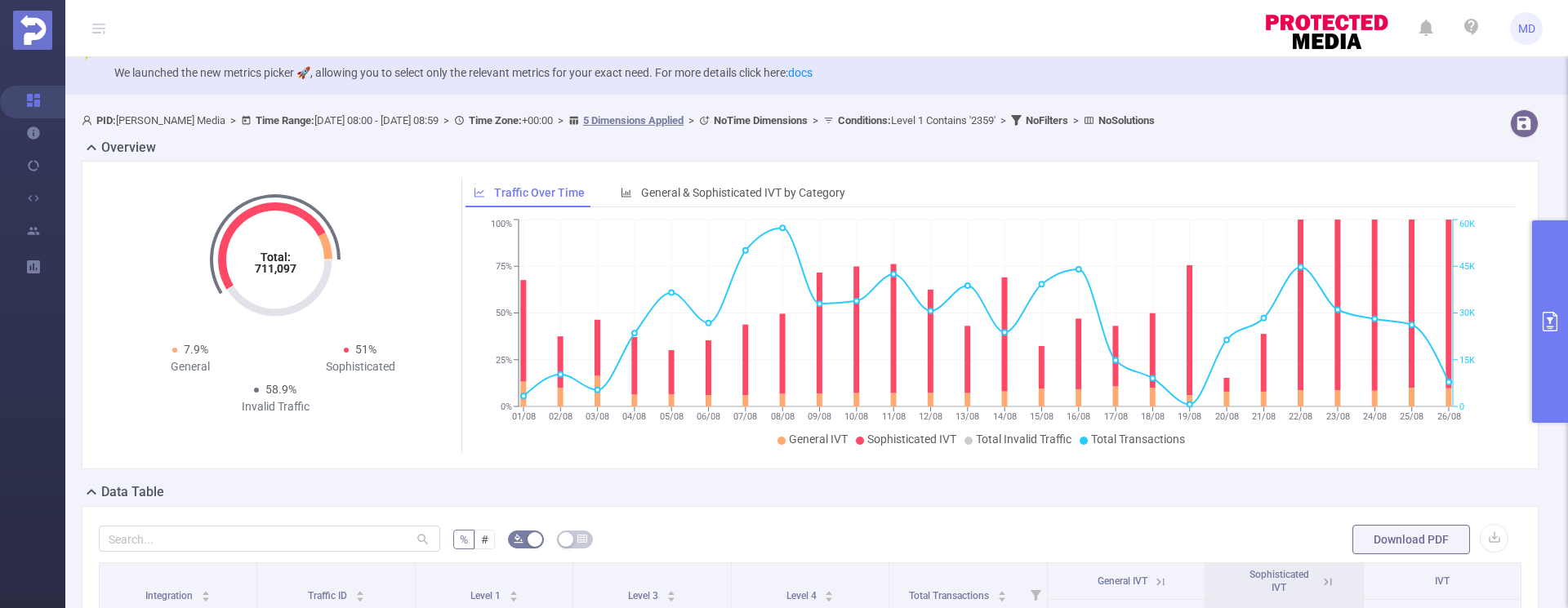
scroll to position [22, 0]
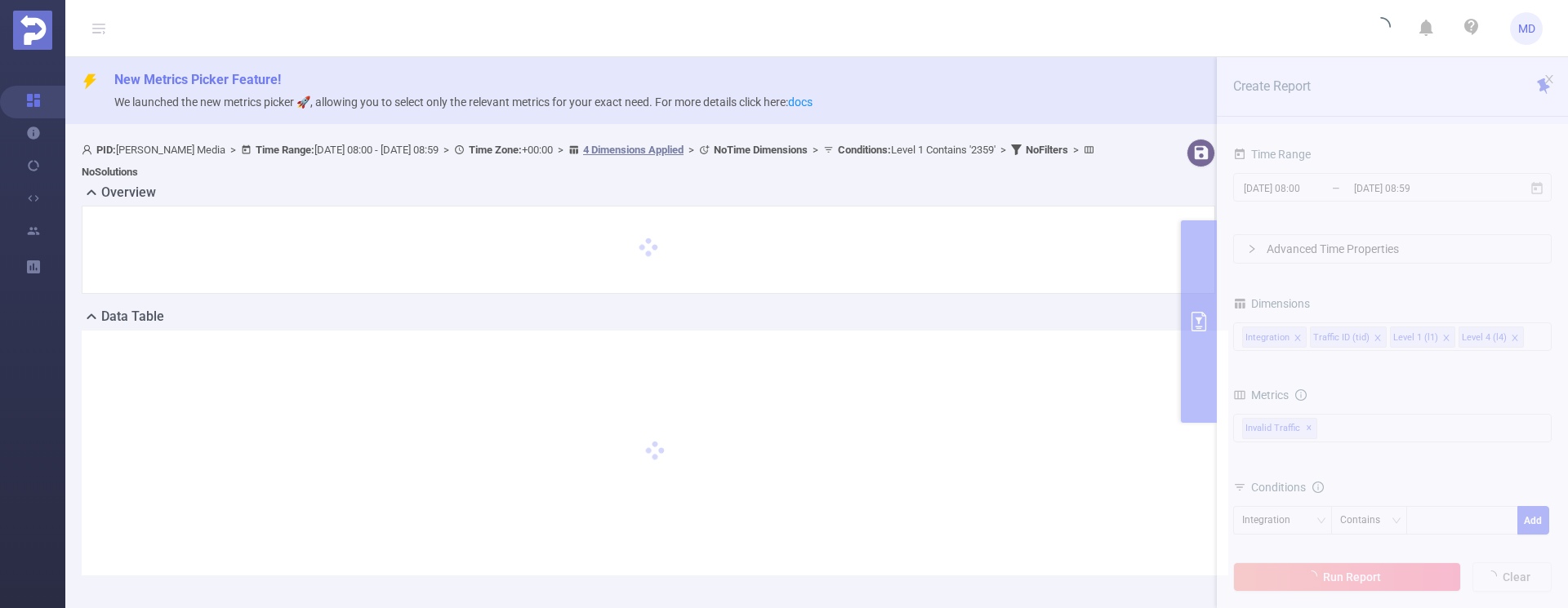
click at [1365, 185] on section "PID: [PERSON_NAME] Media > Time Range: [DATE] 08:00 - [DATE] 08:59 > Time Zone:…" at bounding box center [816, 369] width 1503 height 476
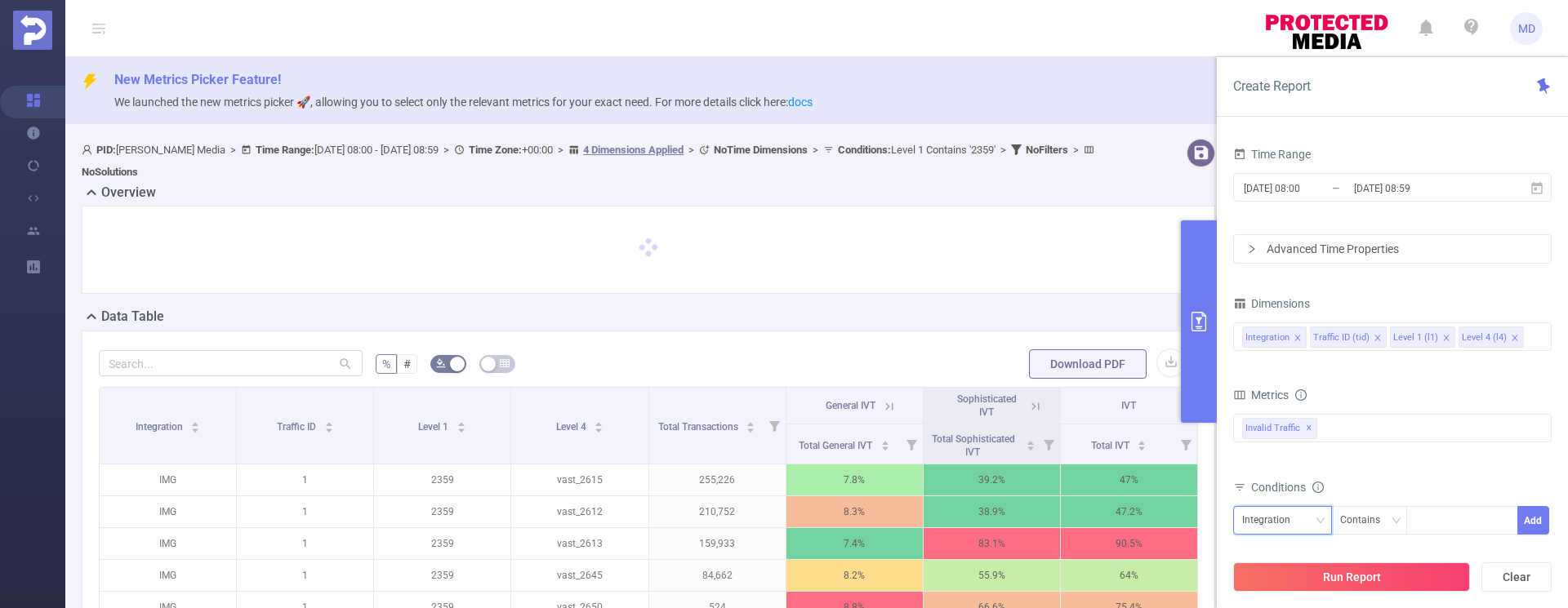
click at [1316, 522] on icon "icon: down" at bounding box center [1321, 521] width 10 height 10
click at [1300, 457] on li "Level 1 (l1)" at bounding box center [1282, 460] width 99 height 26
click at [1439, 519] on div at bounding box center [1461, 521] width 94 height 27
type input "1747"
click at [1531, 519] on button "Add" at bounding box center [1533, 520] width 32 height 28
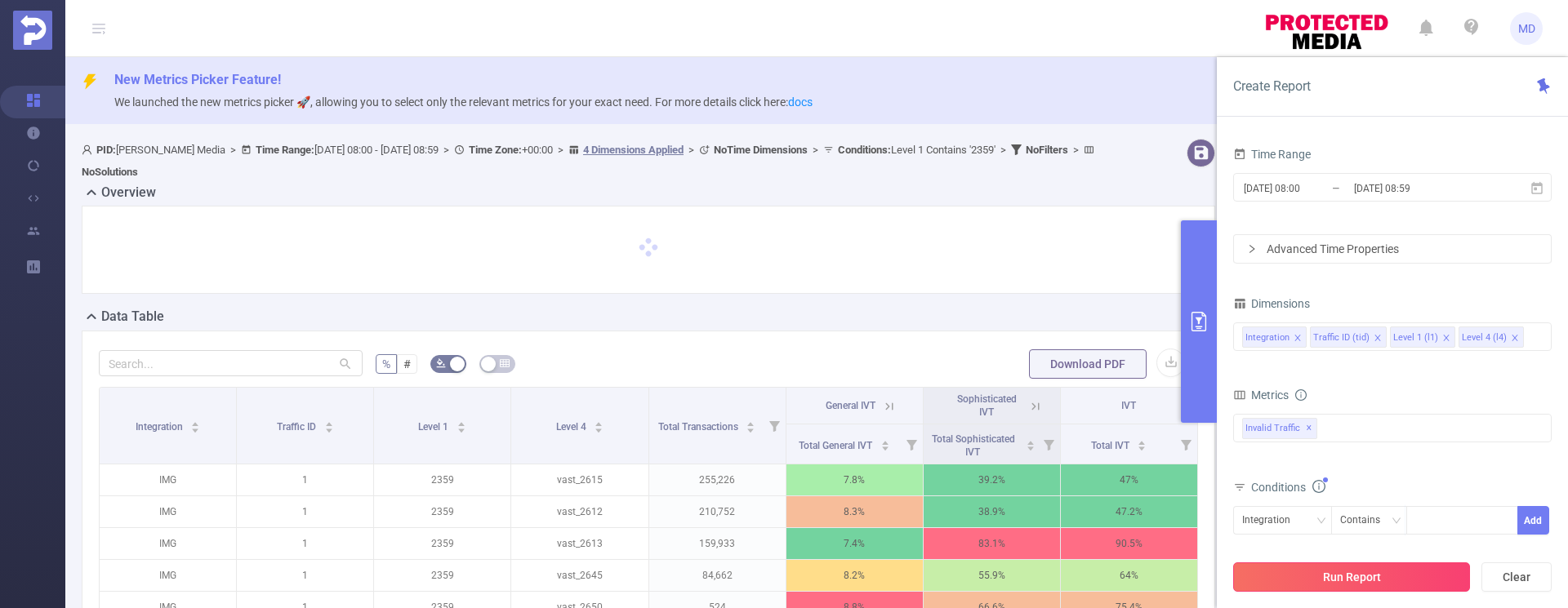
click at [1400, 576] on button "Run Report" at bounding box center [1351, 577] width 237 height 29
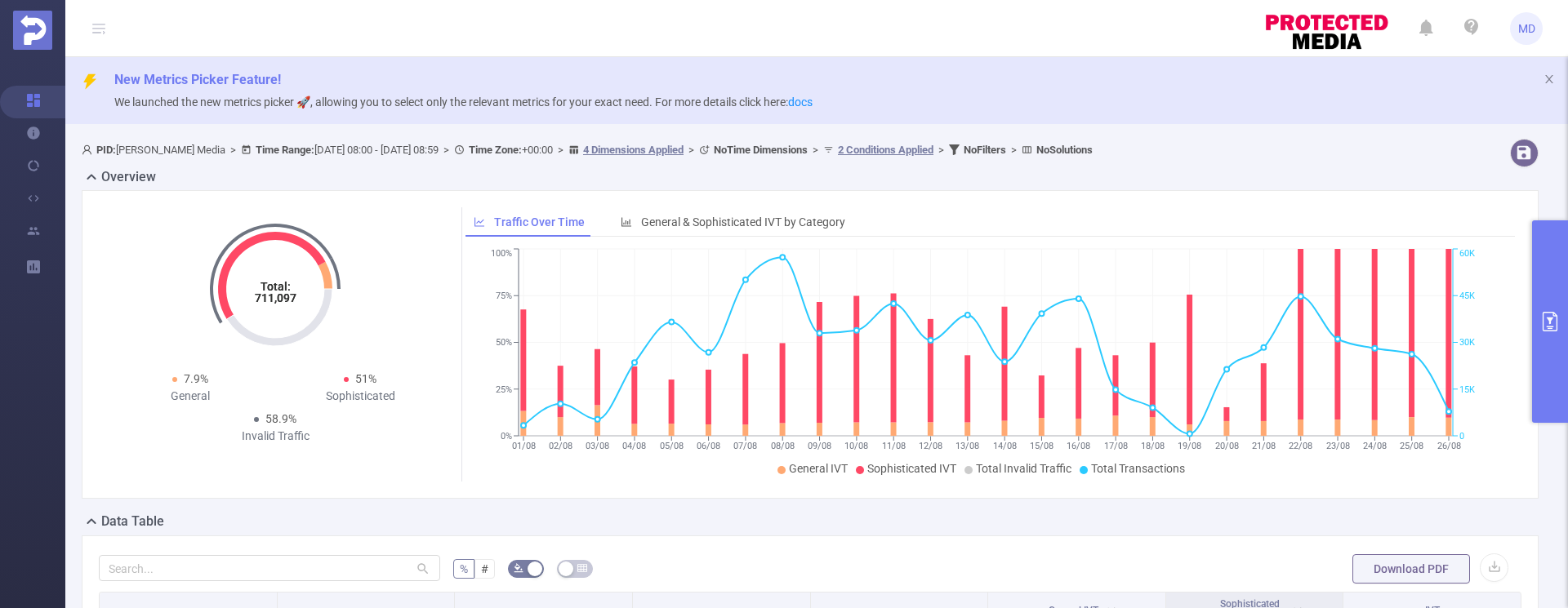
scroll to position [359, 0]
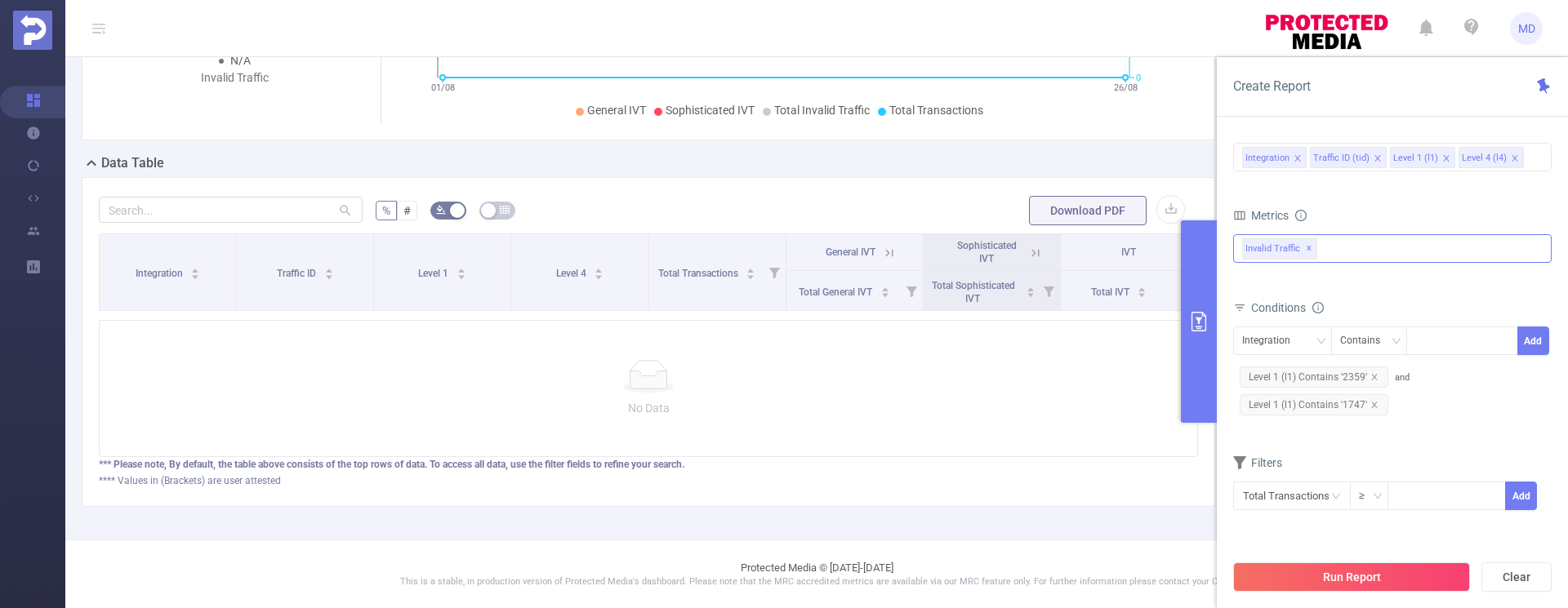
click at [1368, 243] on div "Invalid Traffic ✕" at bounding box center [1392, 248] width 319 height 28
click at [1376, 204] on div "Metrics" at bounding box center [1392, 218] width 319 height 27
click at [1372, 377] on icon "icon: close" at bounding box center [1373, 377] width 6 height 6
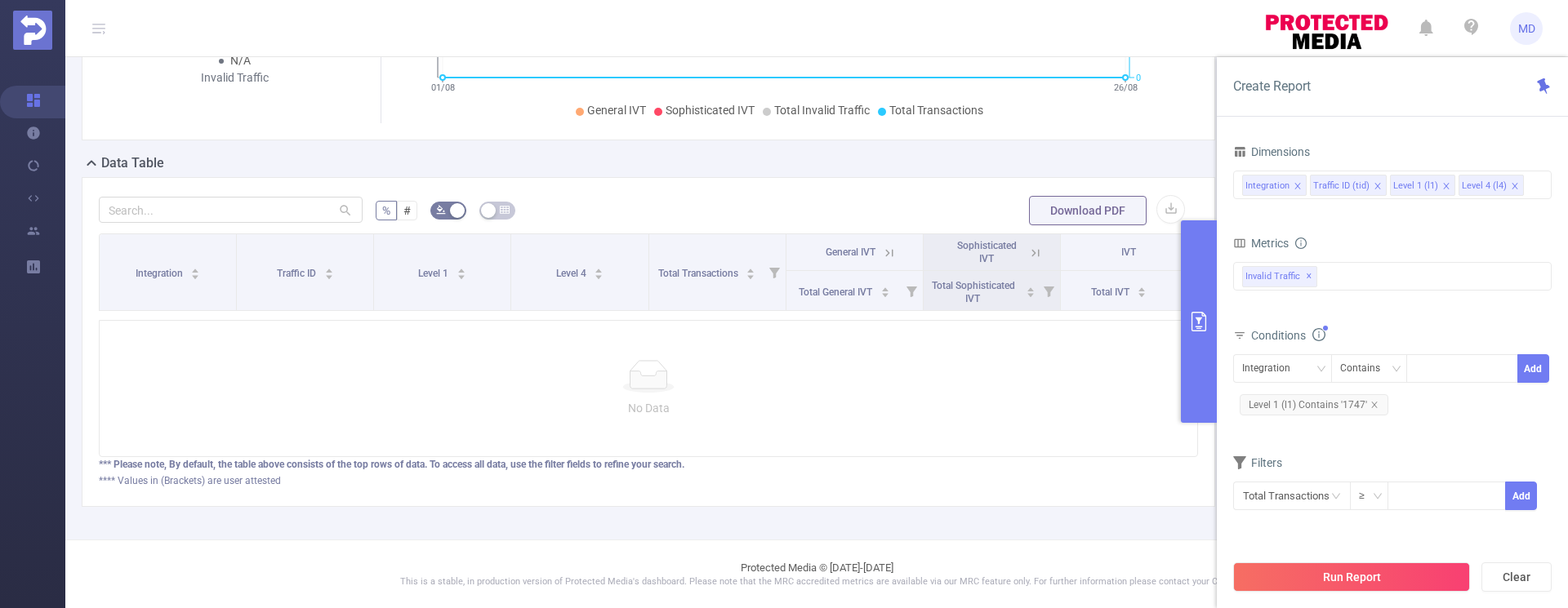
click at [1350, 577] on button "Run Report" at bounding box center [1351, 577] width 237 height 29
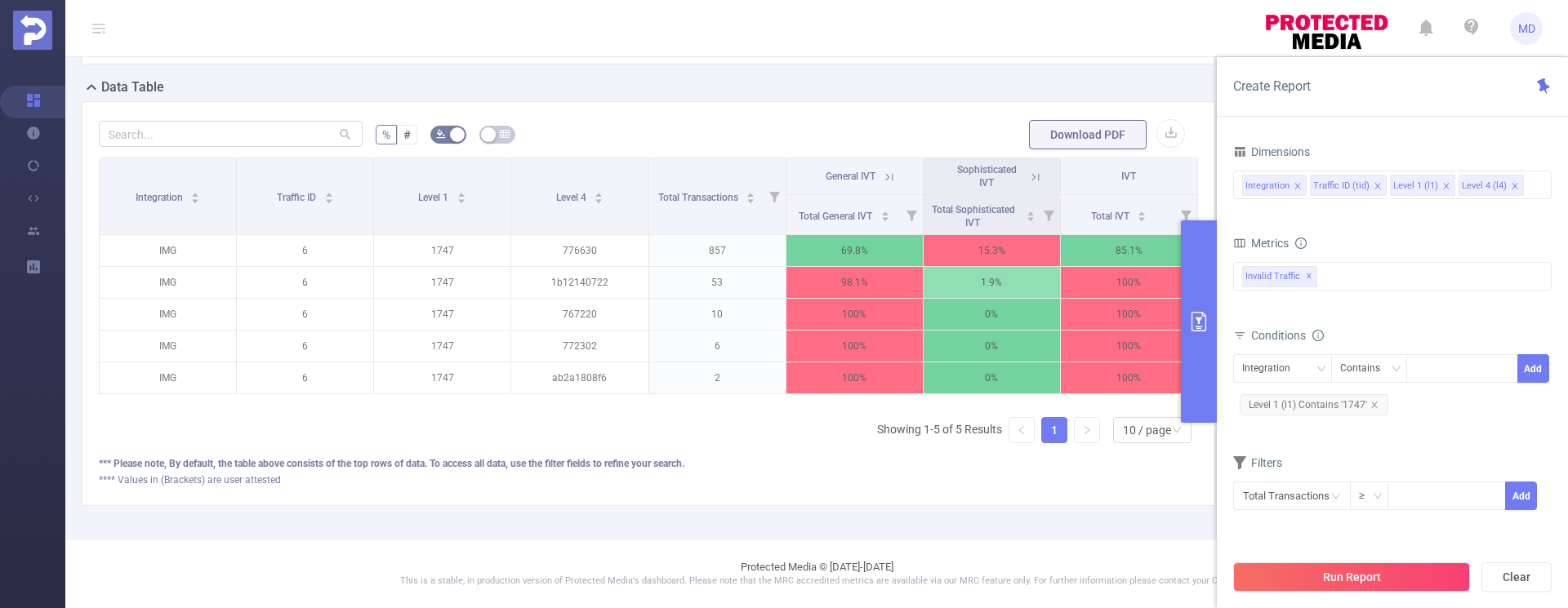
scroll to position [241, 0]
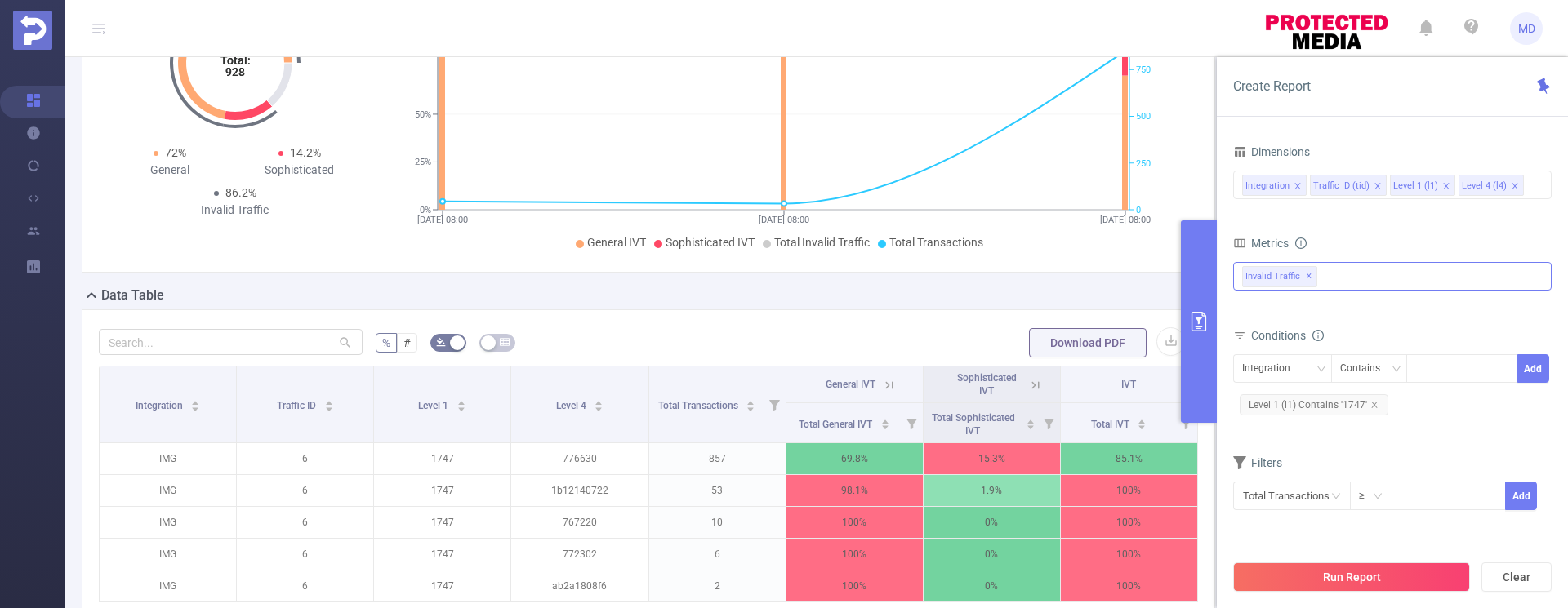
click at [1330, 277] on div "Invalid Traffic ✕ Anti-Fraud Invalid Traffic" at bounding box center [1392, 276] width 319 height 28
click at [1436, 364] on div at bounding box center [1461, 369] width 94 height 27
click at [1302, 365] on div "Integration" at bounding box center [1282, 369] width 81 height 27
click at [1435, 444] on form "Dimensions Integration Traffic ID (tid) Level 1 (l1) Level 4 (l4) Metrics Total…" at bounding box center [1392, 336] width 319 height 391
click at [1528, 187] on input at bounding box center [1531, 186] width 8 height 22
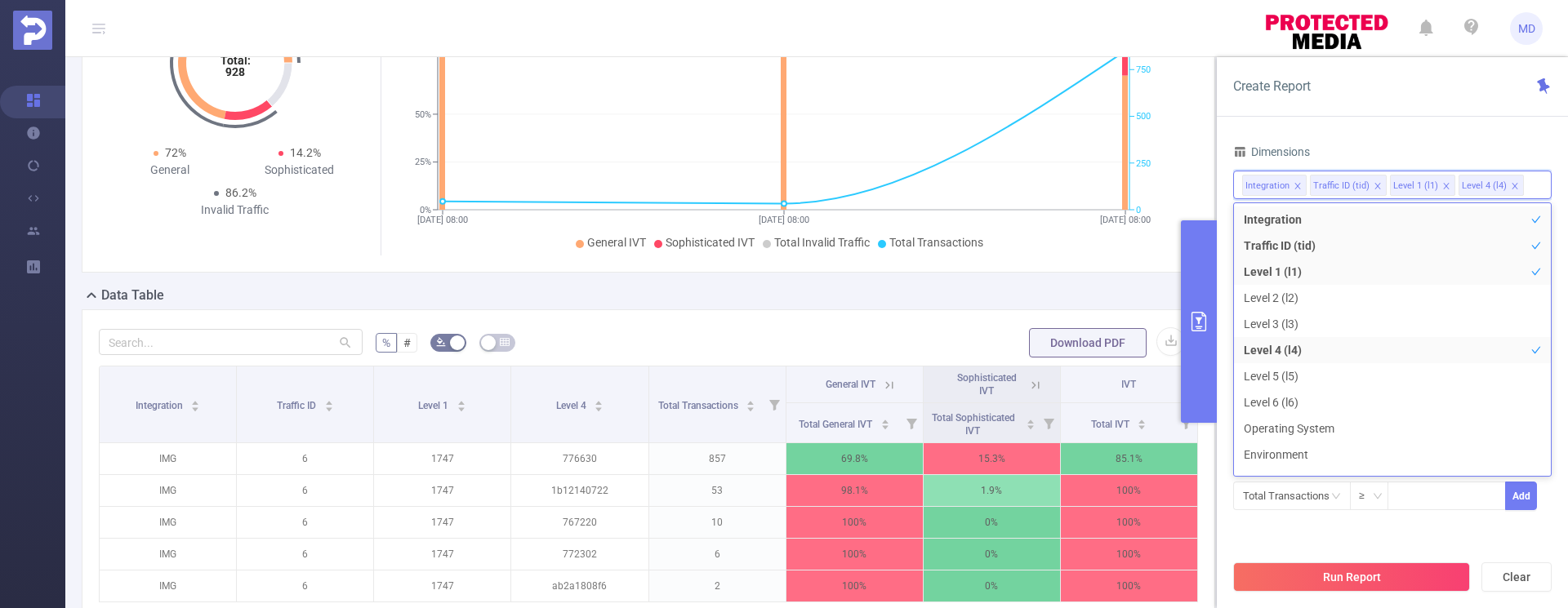
click at [1099, 276] on div "Total: 928 Total: 928 72% General 14.2% Sophisticated 86.2% Invalid Traffic Tra…" at bounding box center [648, 124] width 1147 height 322
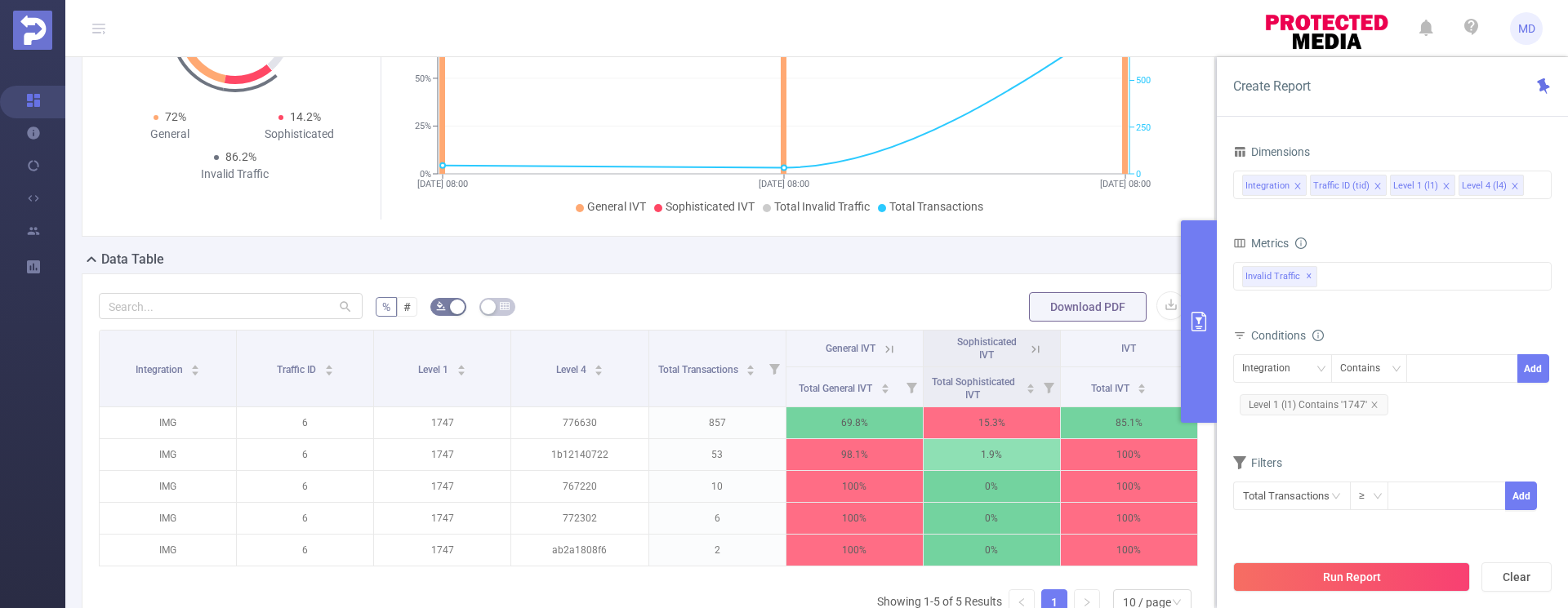
scroll to position [318, 0]
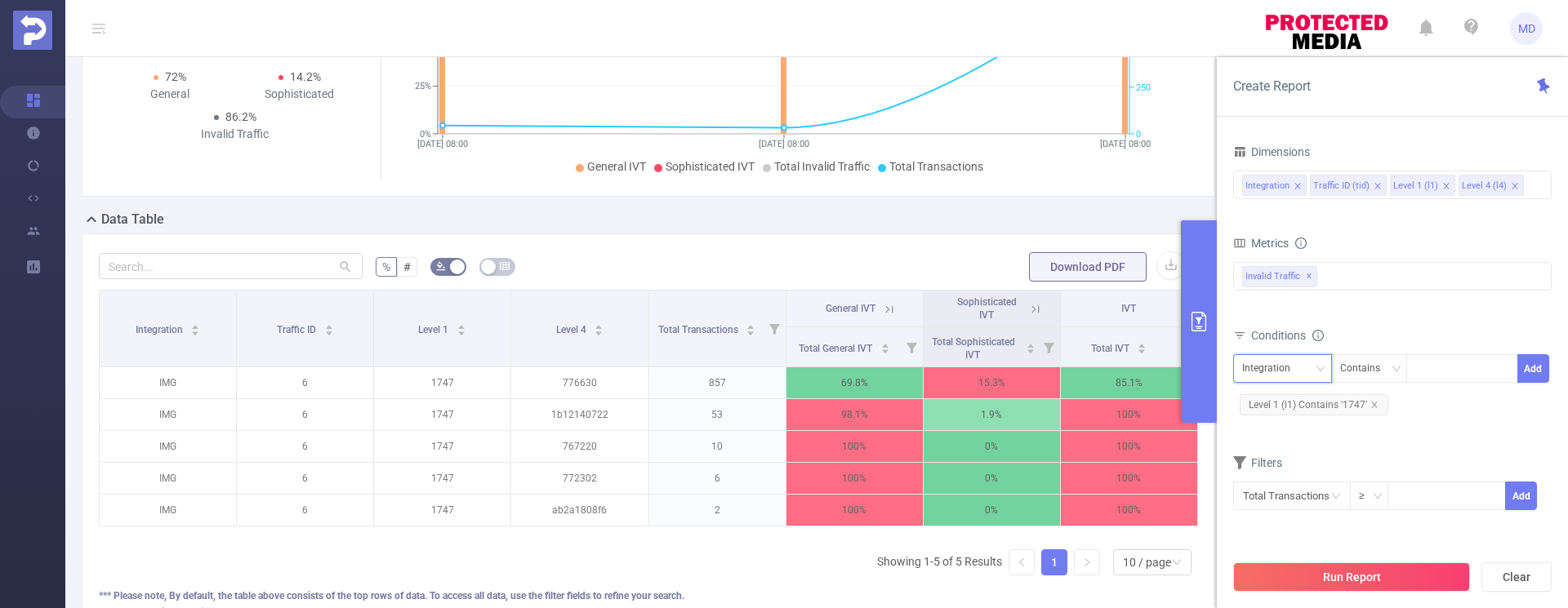
click at [1309, 369] on div "Integration" at bounding box center [1282, 369] width 81 height 27
drag, startPoint x: 1311, startPoint y: 369, endPoint x: 1325, endPoint y: 358, distance: 17.8
click at [1311, 369] on div "Integration" at bounding box center [1282, 369] width 81 height 27
click at [1527, 191] on input at bounding box center [1531, 186] width 8 height 22
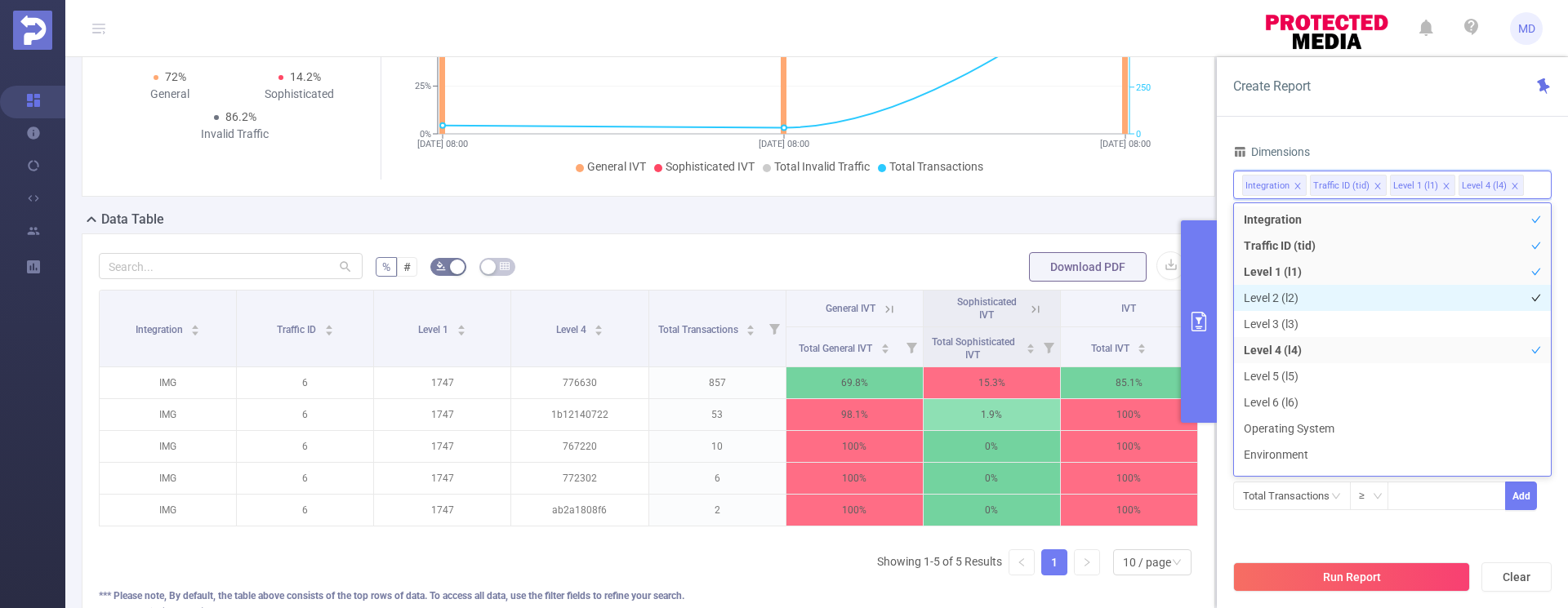
click at [1293, 301] on li "Level 2 (l2)" at bounding box center [1392, 298] width 317 height 26
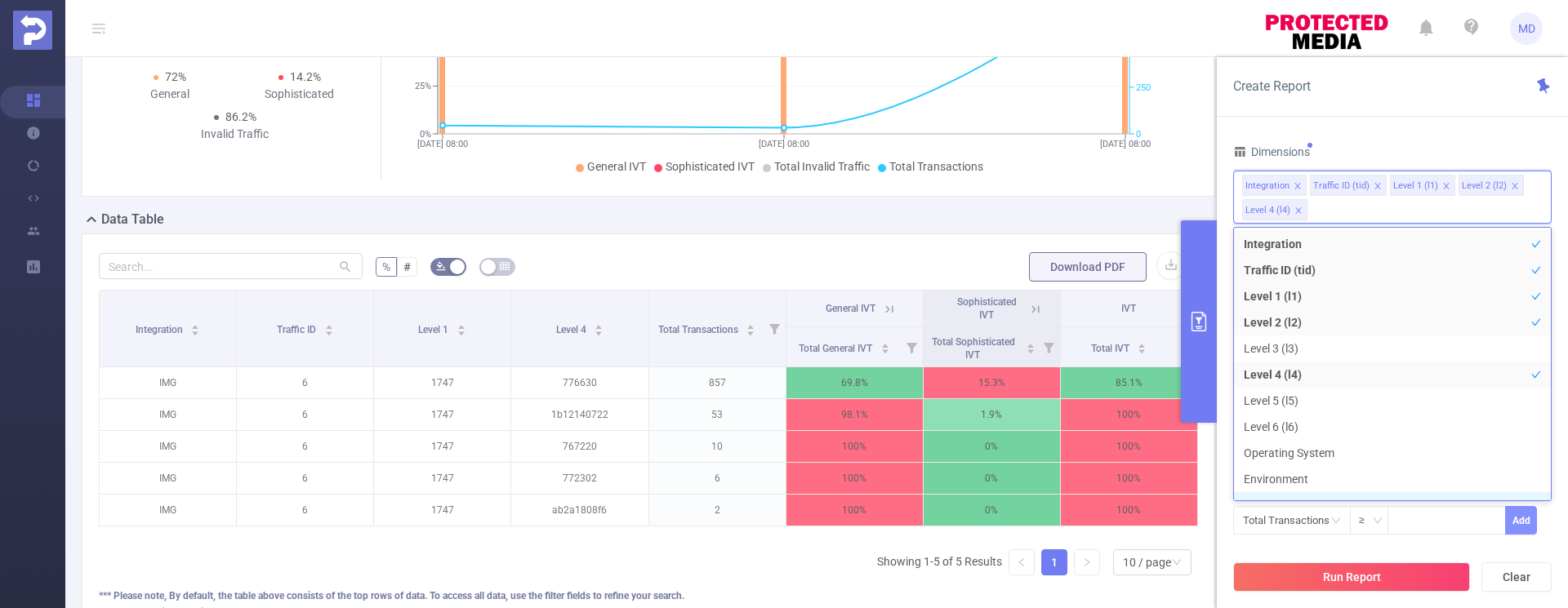
scroll to position [18, 0]
click at [1392, 577] on button "Run Report" at bounding box center [1351, 577] width 237 height 29
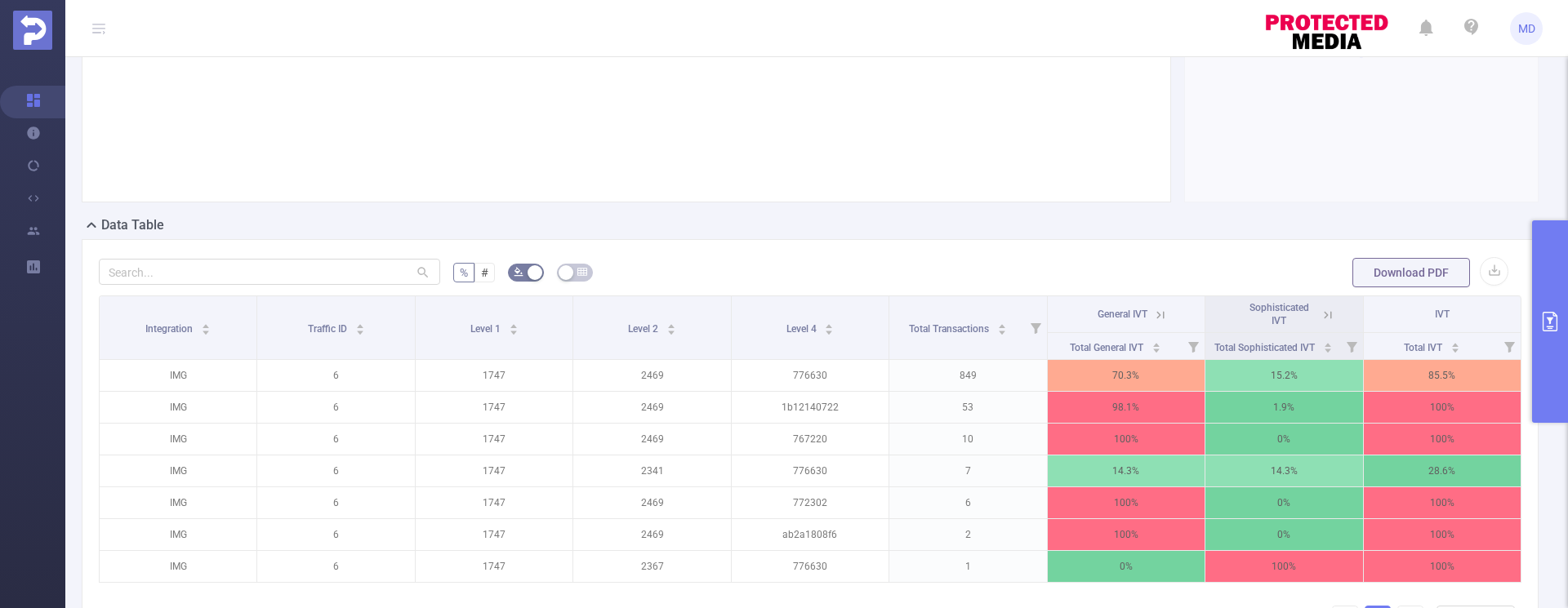
scroll to position [411, 0]
